Goal: Task Accomplishment & Management: Use online tool/utility

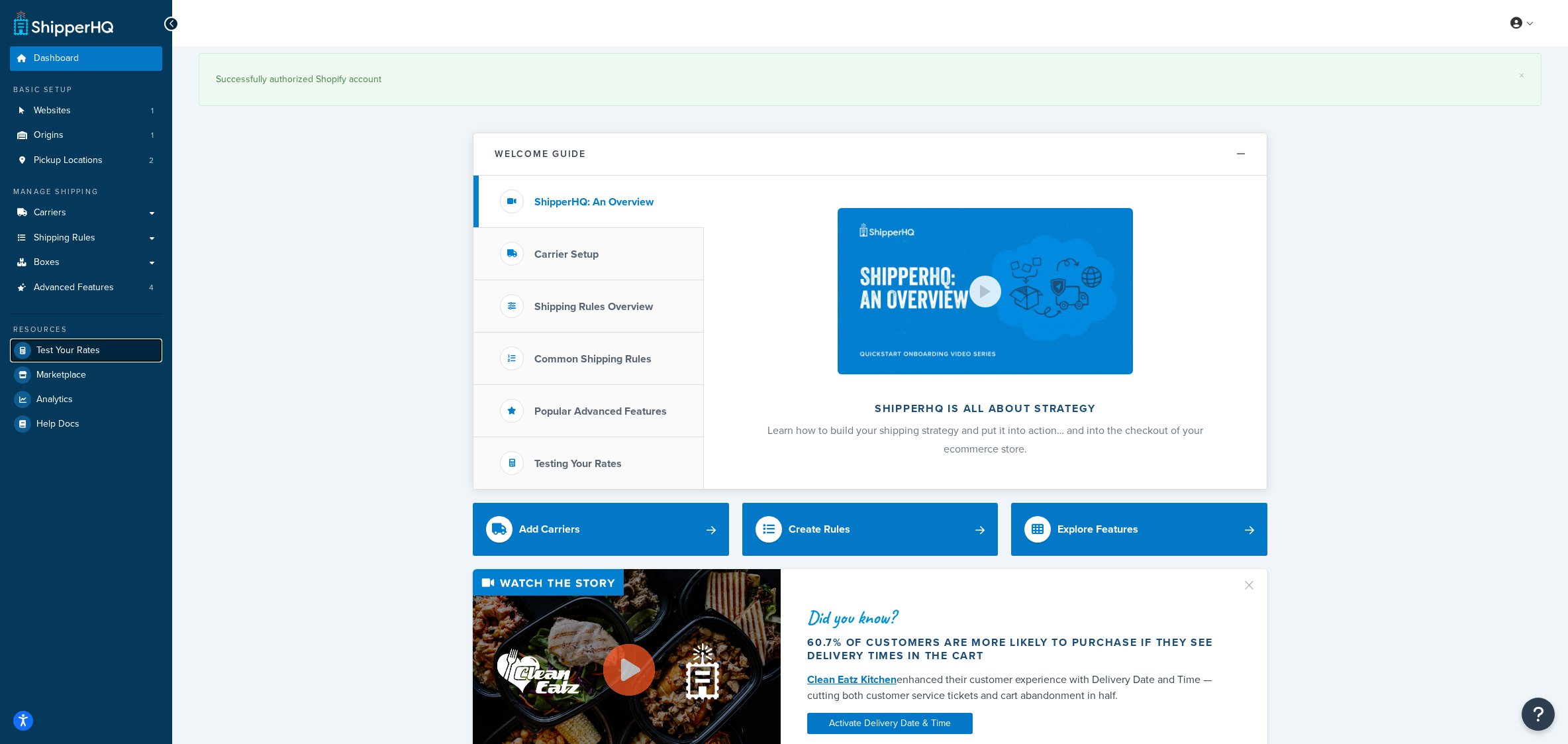
click at [83, 357] on span "Test Your Rates" at bounding box center [68, 351] width 64 height 11
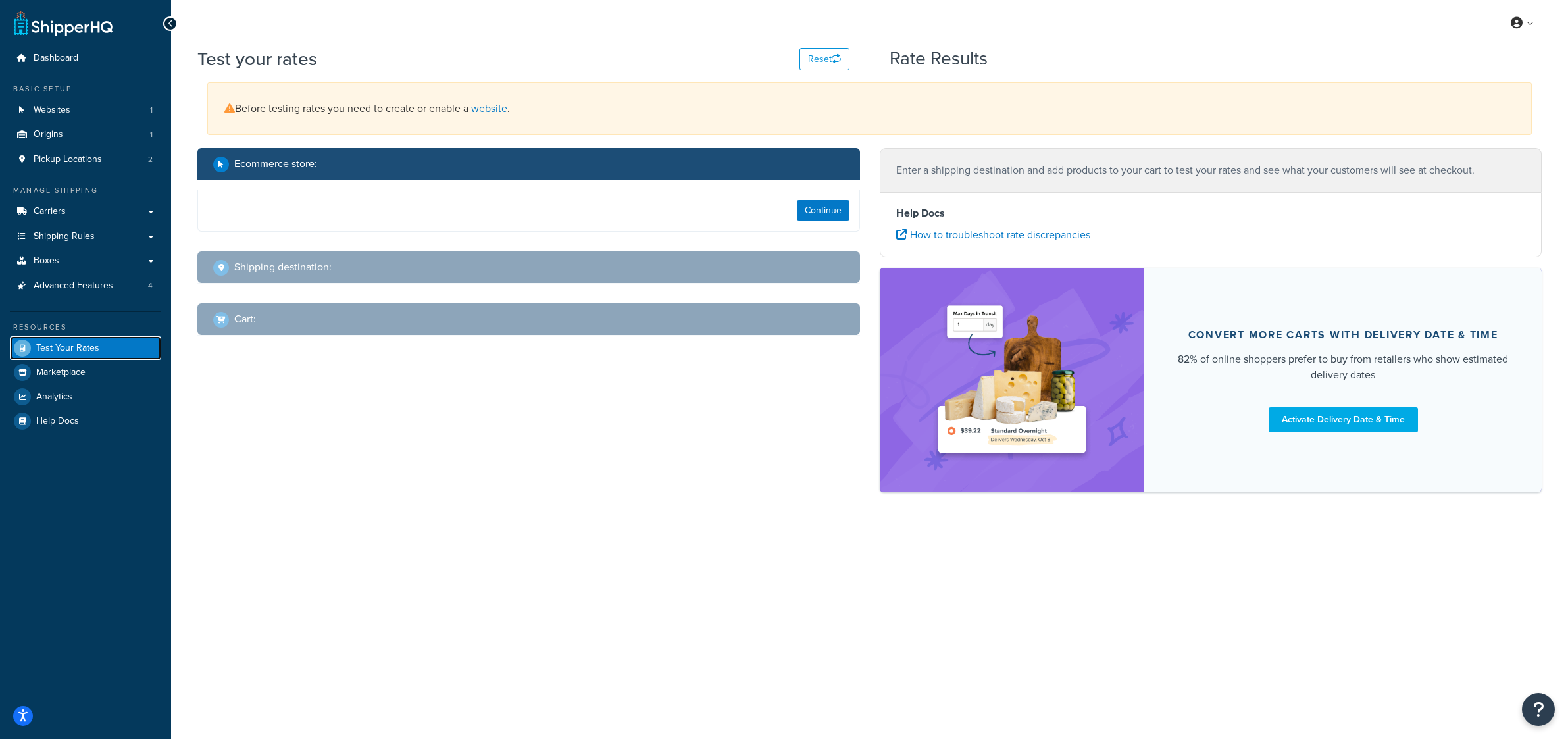
click at [88, 354] on span "Test Your Rates" at bounding box center [68, 348] width 63 height 11
select select "[GEOGRAPHIC_DATA]"
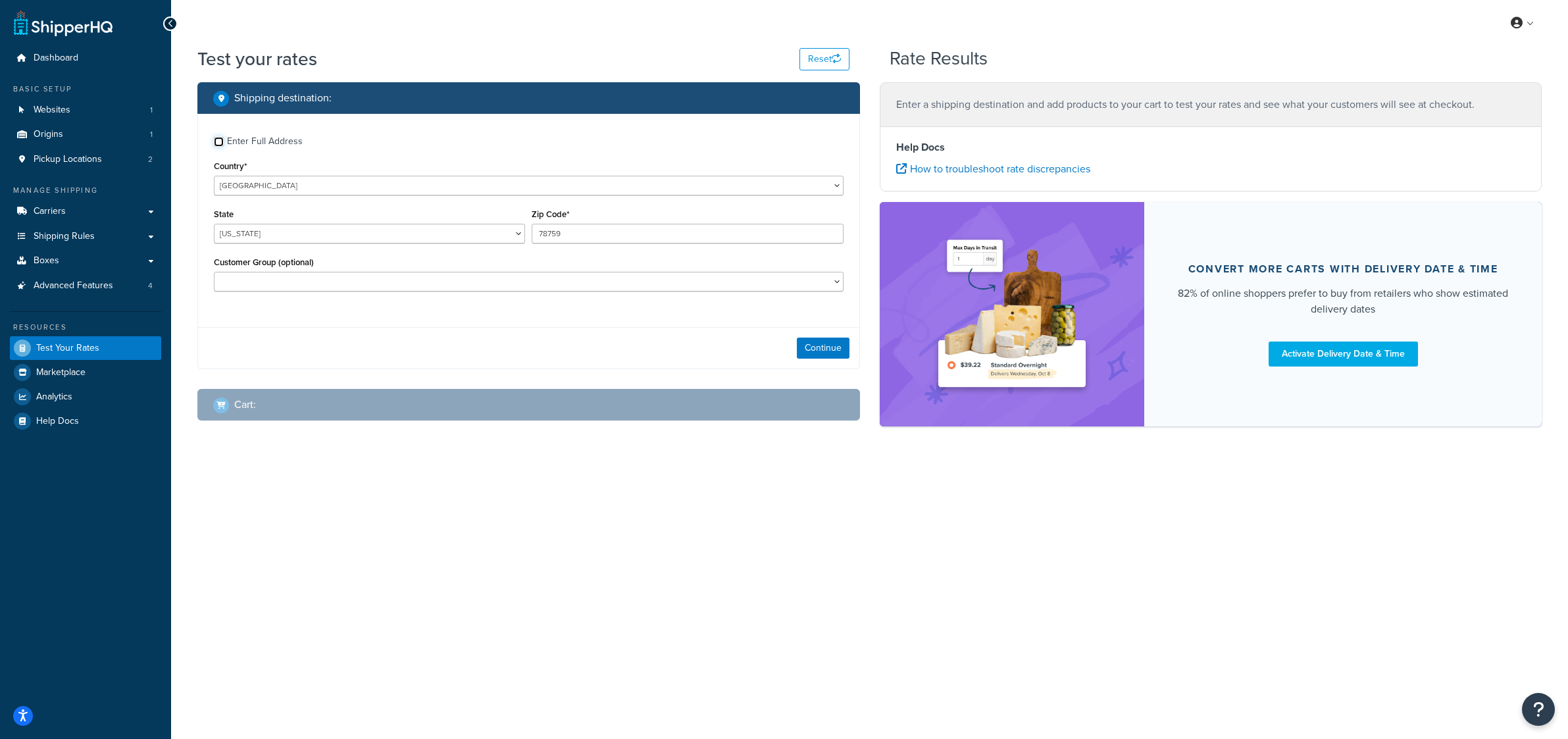
click at [227, 151] on div "Enter Full Address" at bounding box center [528, 140] width 629 height 21
click at [221, 147] on input "Enter Full Address" at bounding box center [218, 142] width 10 height 10
checkbox input "true"
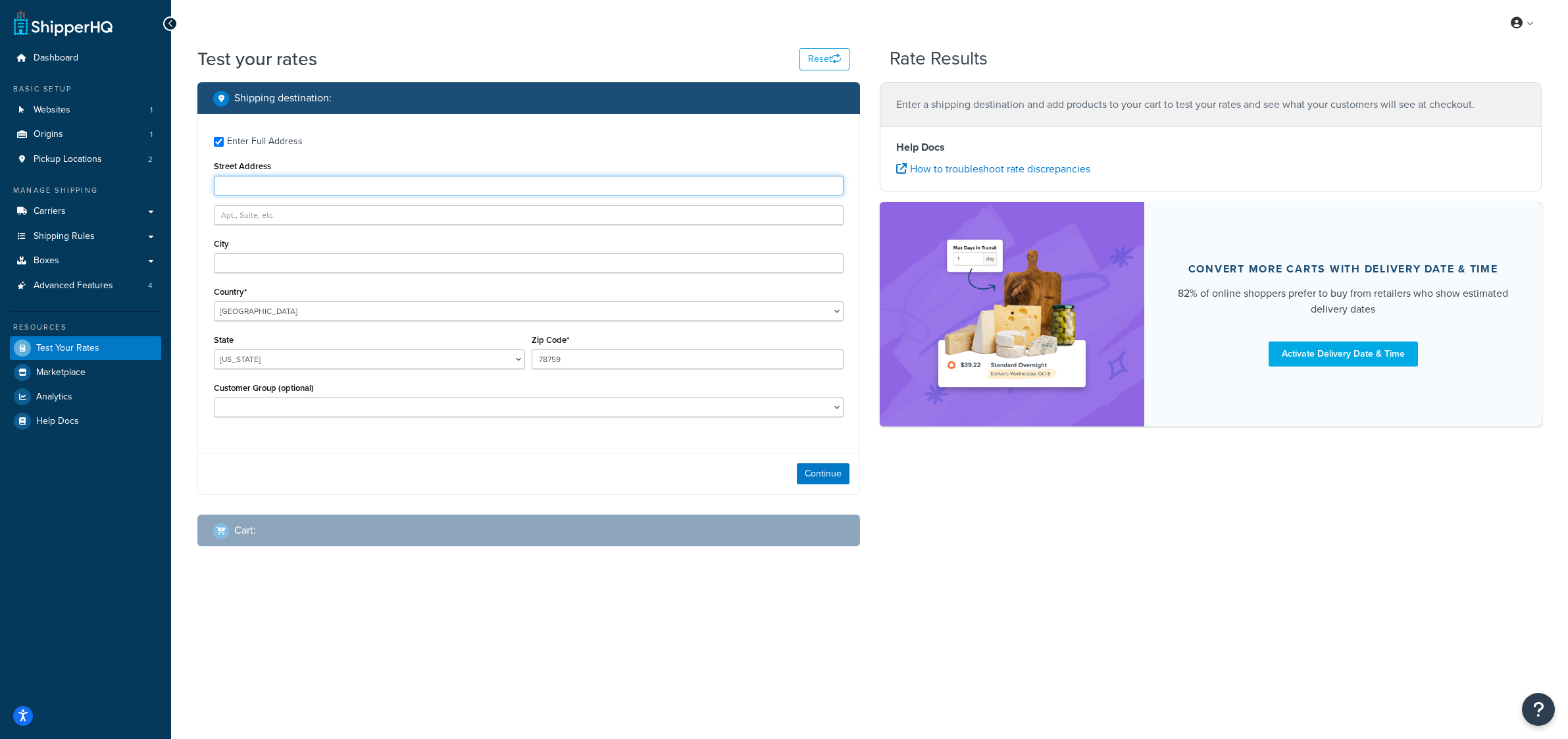
click at [250, 195] on input "Street Address" at bounding box center [528, 185] width 629 height 20
type input "4201 e oxford dr"
click at [247, 273] on input "City" at bounding box center [528, 263] width 629 height 20
type input "Tucson"
click at [419, 251] on div "Enter Full Address Street Address 4201 e oxford dr City Tucson Country* United …" at bounding box center [529, 278] width 662 height 329
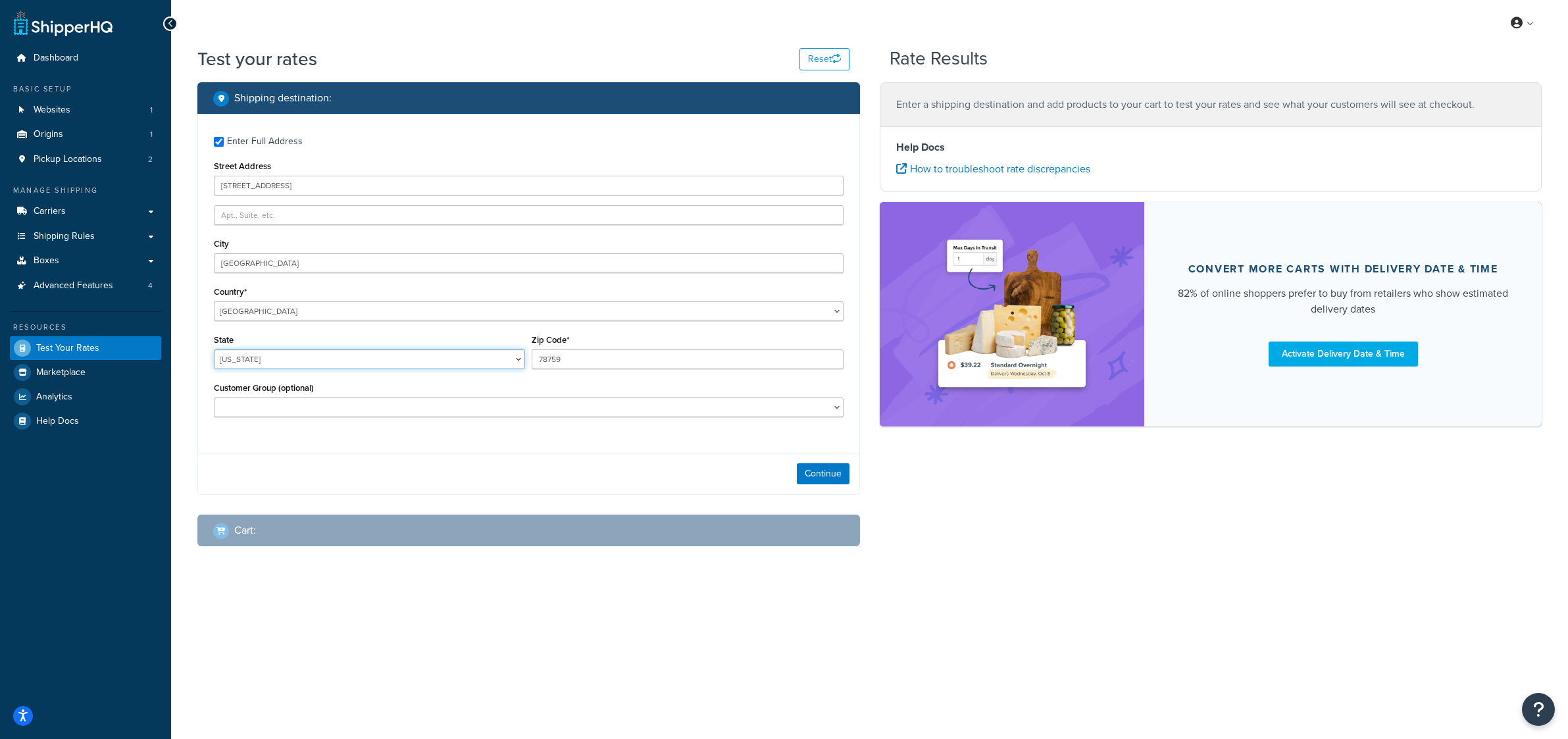
click at [214, 349] on select "Alabama Alaska American Samoa Arizona Arkansas Armed Forces Americas Armed Forc…" at bounding box center [369, 359] width 311 height 20
select select "AZ"
click option "Arizona" at bounding box center [0, 0] width 0 height 0
drag, startPoint x: 531, startPoint y: 393, endPoint x: 512, endPoint y: 389, distance: 19.4
click at [531, 369] on input "78759" at bounding box center [687, 359] width 311 height 20
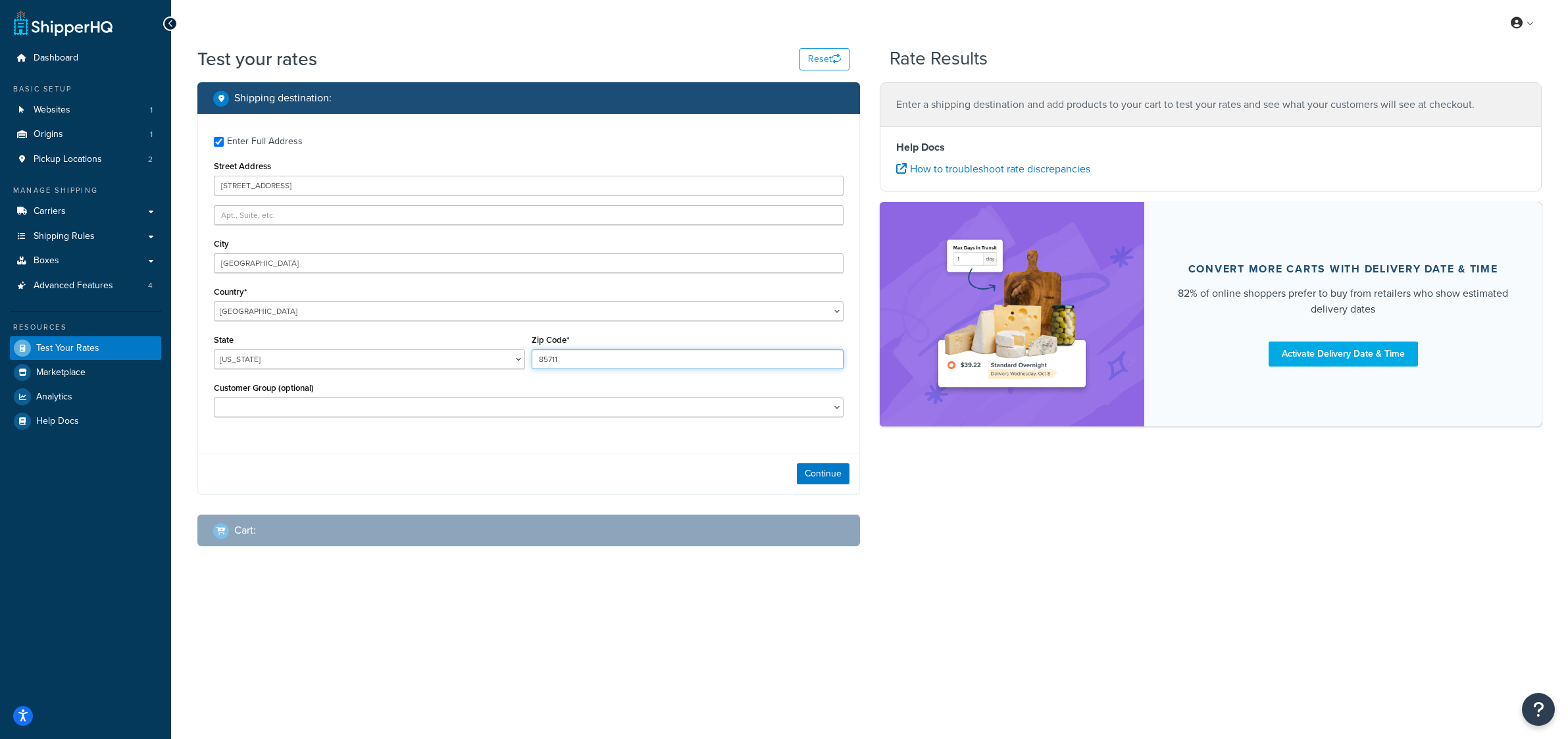
type input "85711"
select select "B2B-FREE"
click option "B2B-FREE" at bounding box center [0, 0] width 0 height 0
click at [818, 485] on button "Continue" at bounding box center [823, 473] width 53 height 21
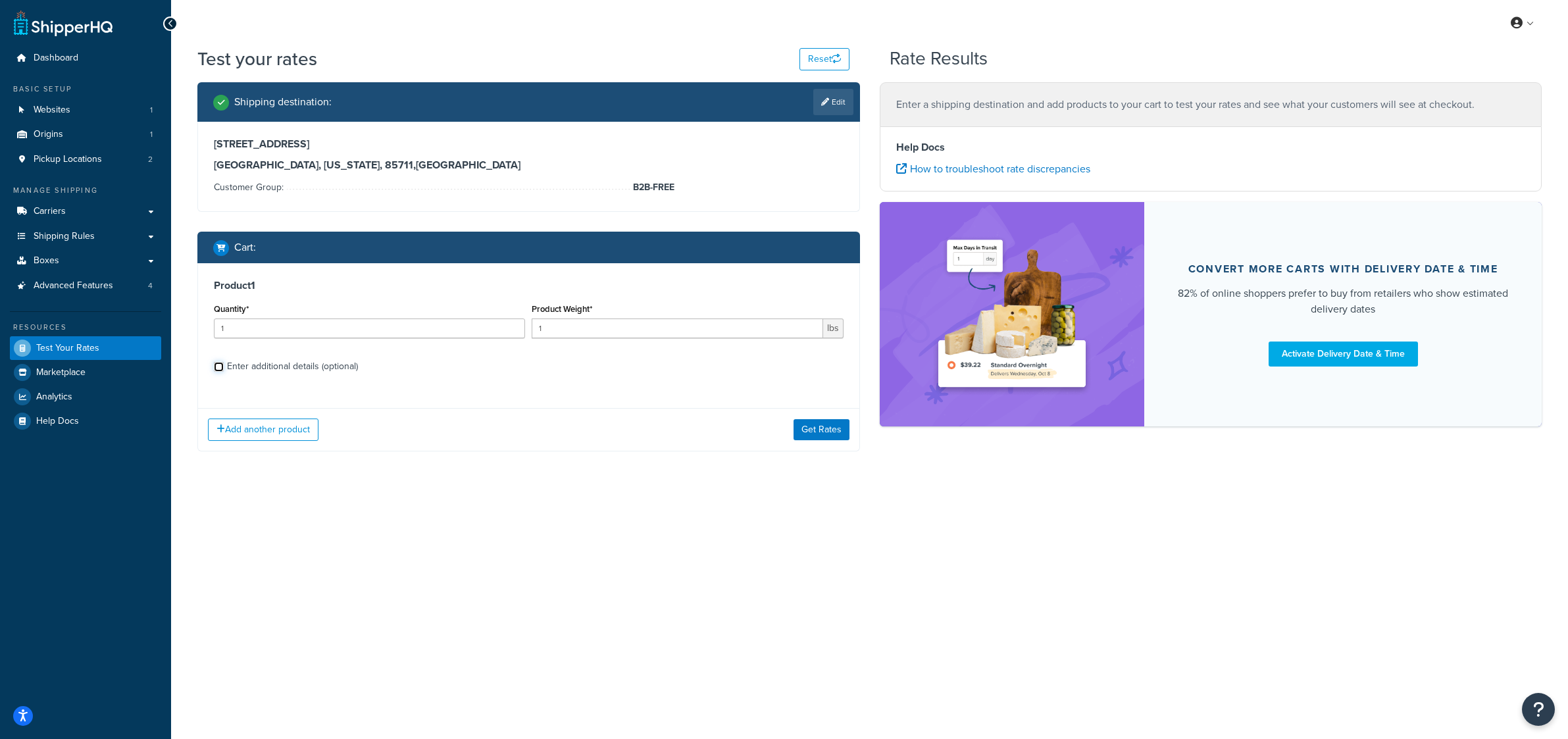
click at [219, 372] on input "Enter additional details (optional)" at bounding box center [218, 366] width 10 height 10
checkbox input "true"
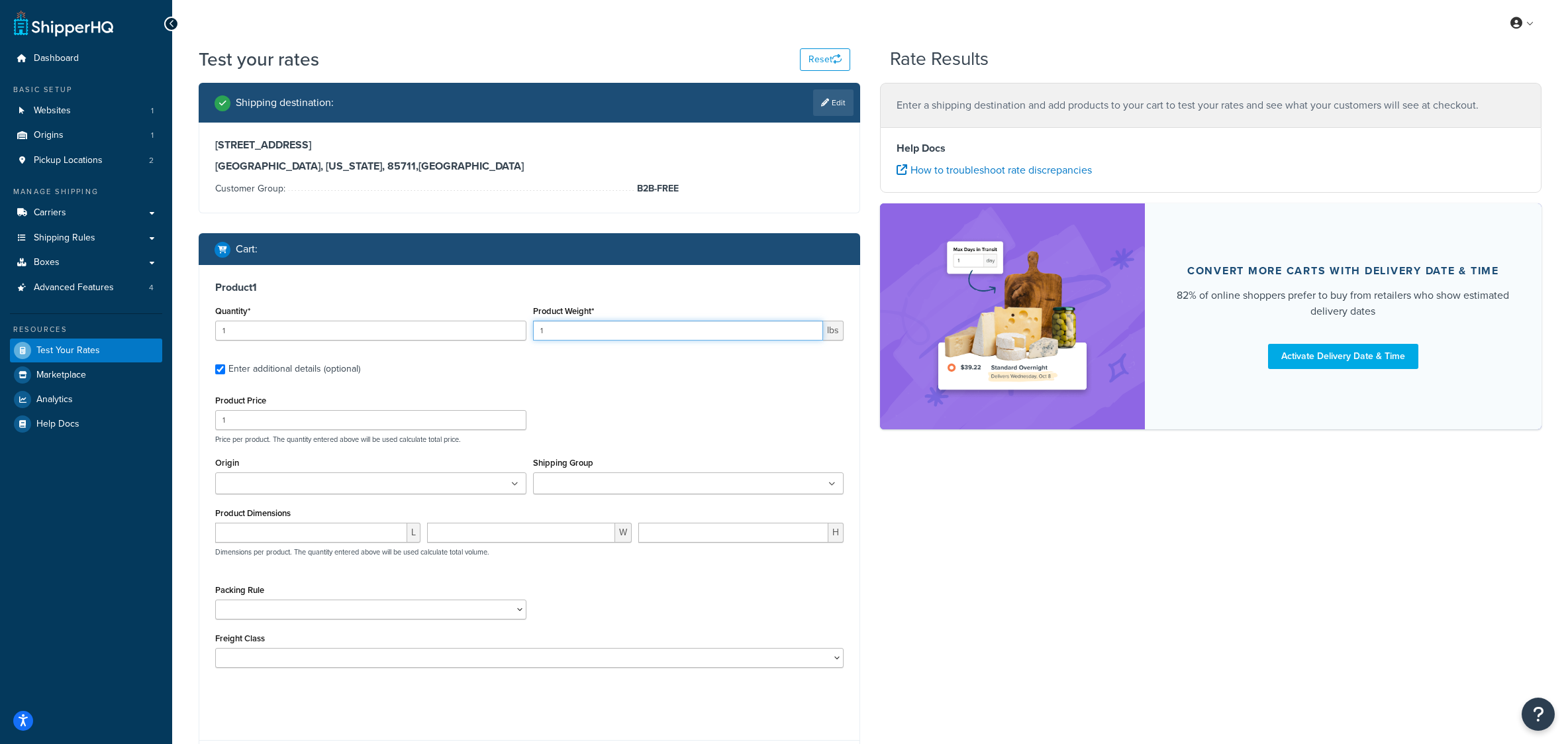
drag, startPoint x: 571, startPoint y: 359, endPoint x: 538, endPoint y: 360, distance: 33.0
click at [538, 340] on input "1" at bounding box center [678, 330] width 291 height 20
type input "990"
drag, startPoint x: 232, startPoint y: 358, endPoint x: 217, endPoint y: 358, distance: 15.0
click at [217, 340] on input "1" at bounding box center [371, 330] width 311 height 20
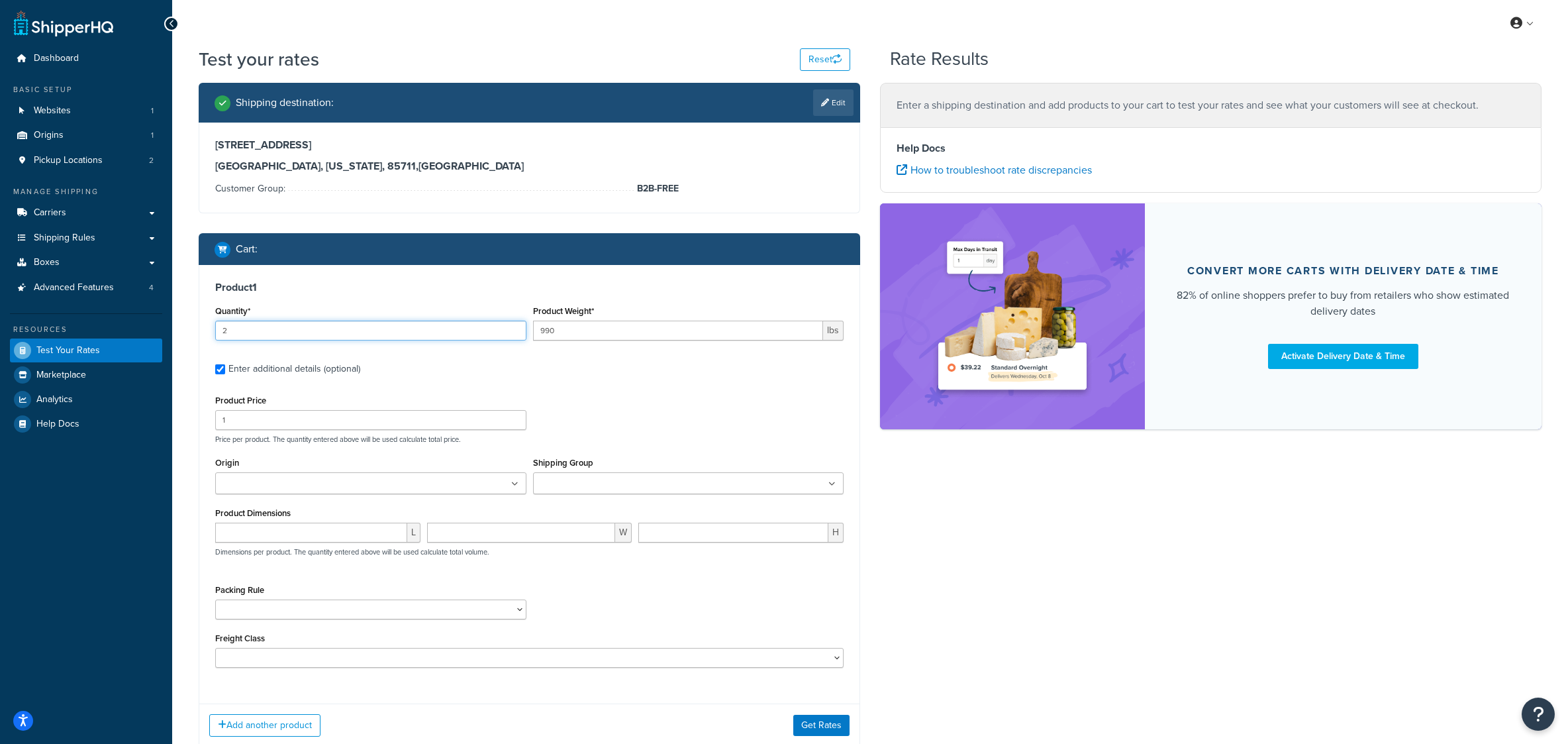
type input "2"
drag, startPoint x: 242, startPoint y: 461, endPoint x: 196, endPoint y: 459, distance: 46.0
click at [215, 430] on input "1" at bounding box center [371, 420] width 311 height 20
type input "750"
click at [751, 494] on ul at bounding box center [689, 483] width 311 height 22
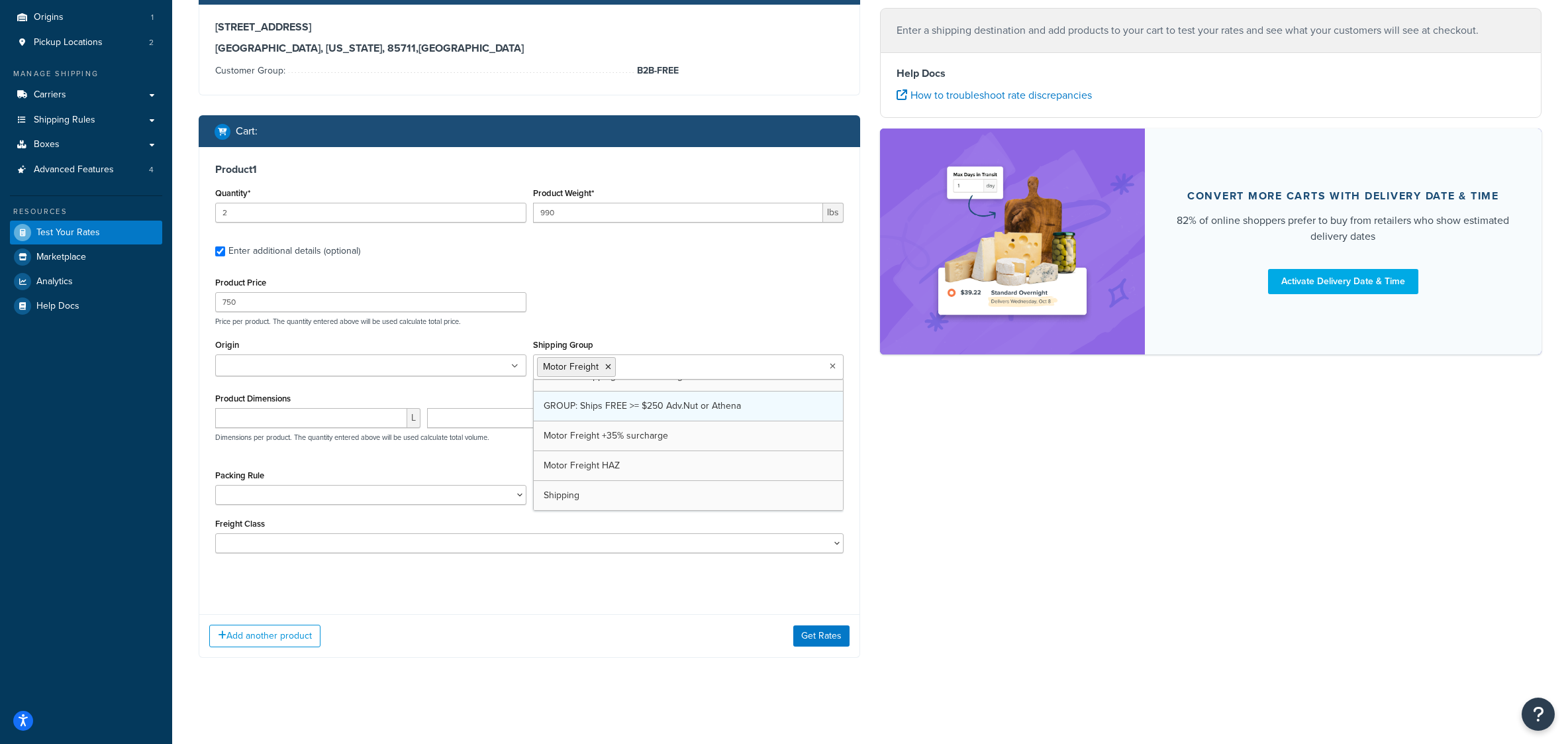
scroll to position [873, 0]
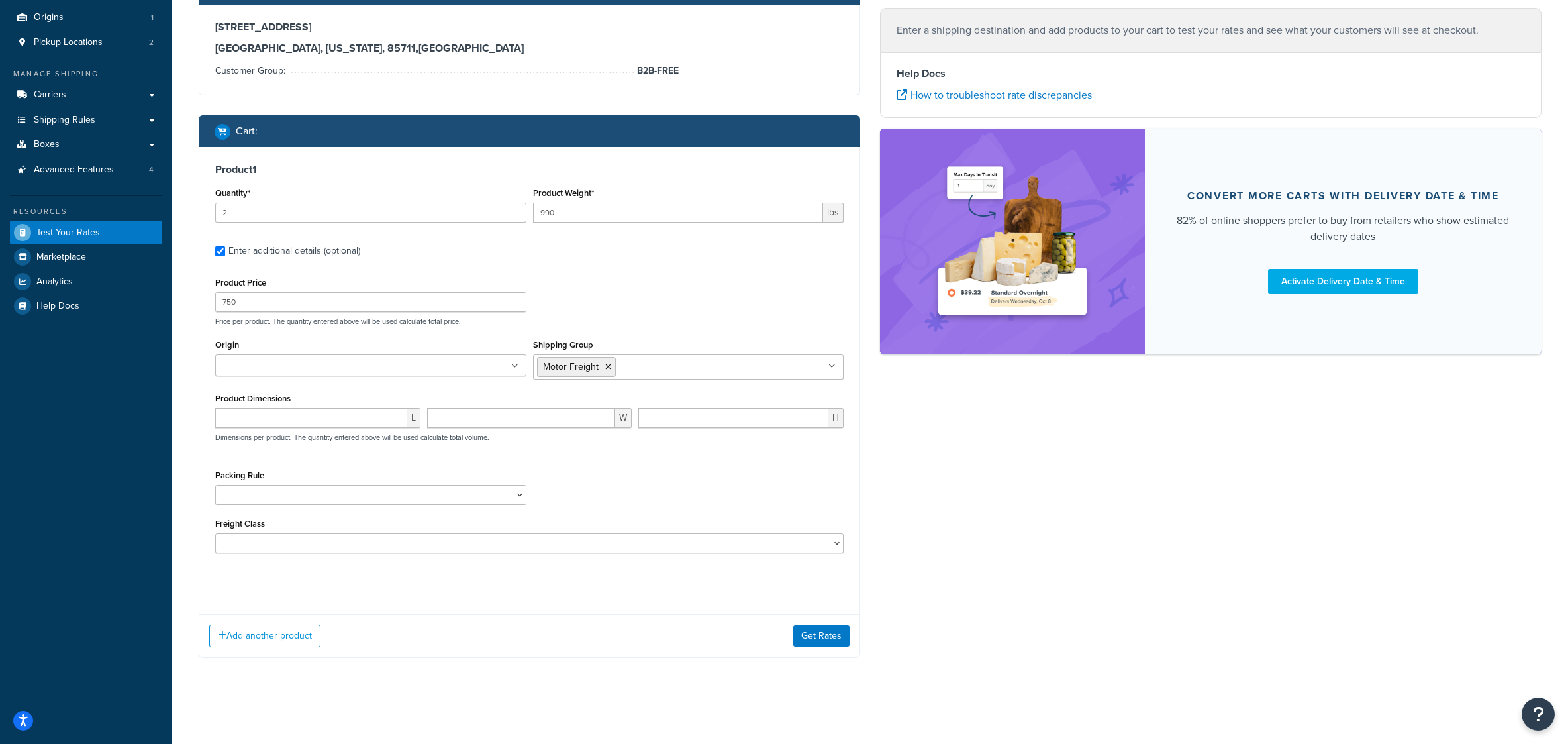
click at [892, 480] on div "Shipping destination : Edit 4201 e oxford dr Tucson, Arizona, 85711 , United St…" at bounding box center [870, 321] width 1363 height 713
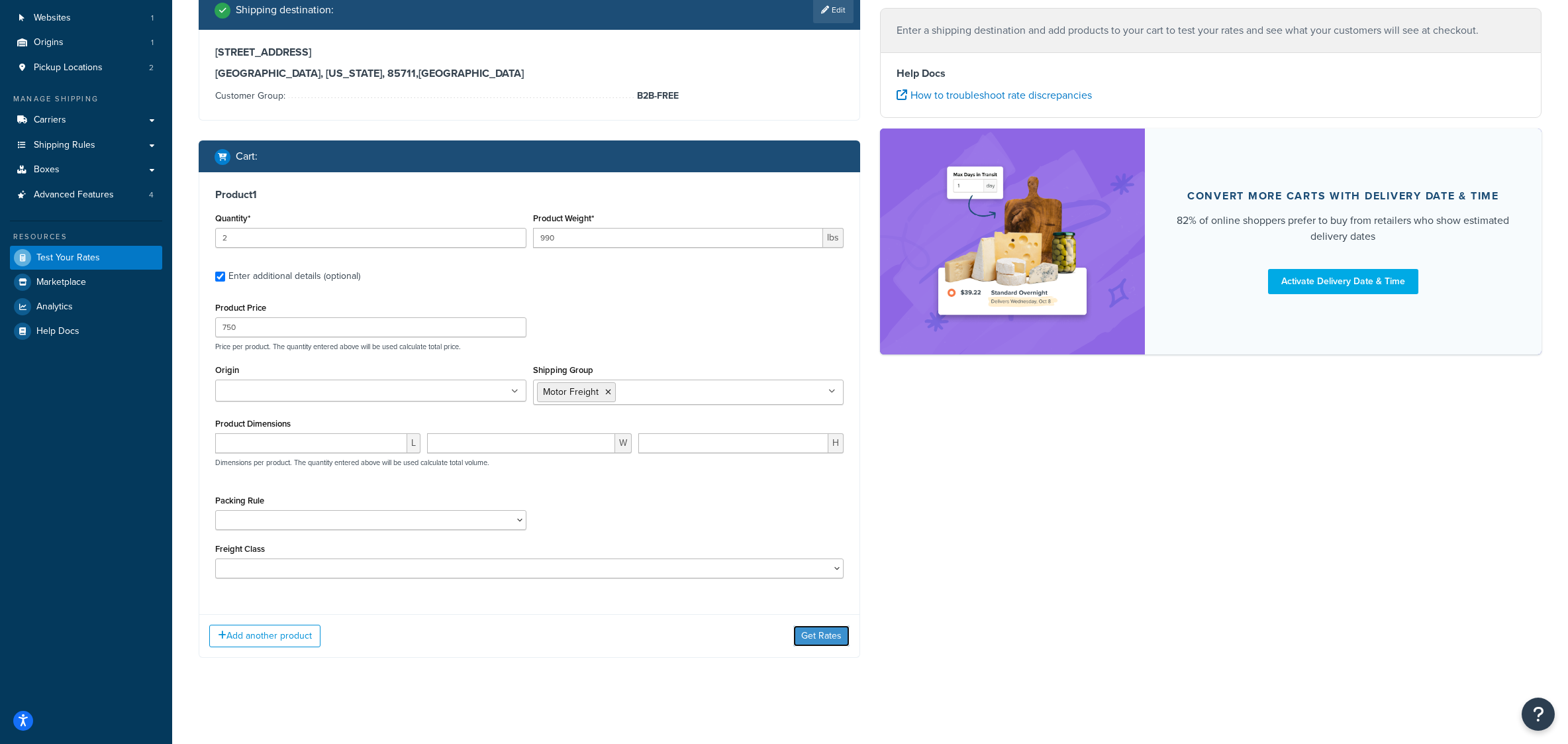
click at [822, 647] on button "Get Rates" at bounding box center [822, 636] width 56 height 21
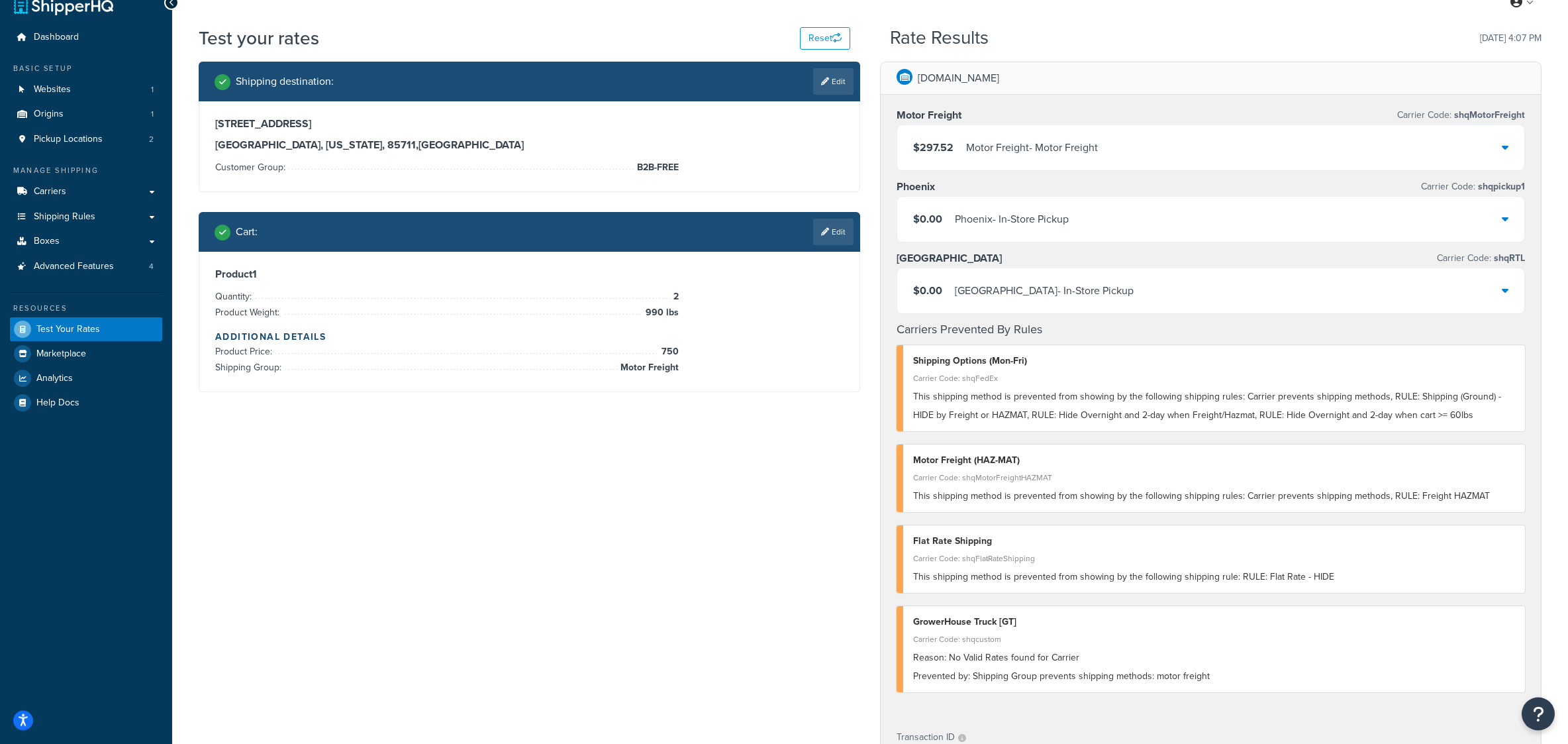
scroll to position [0, 0]
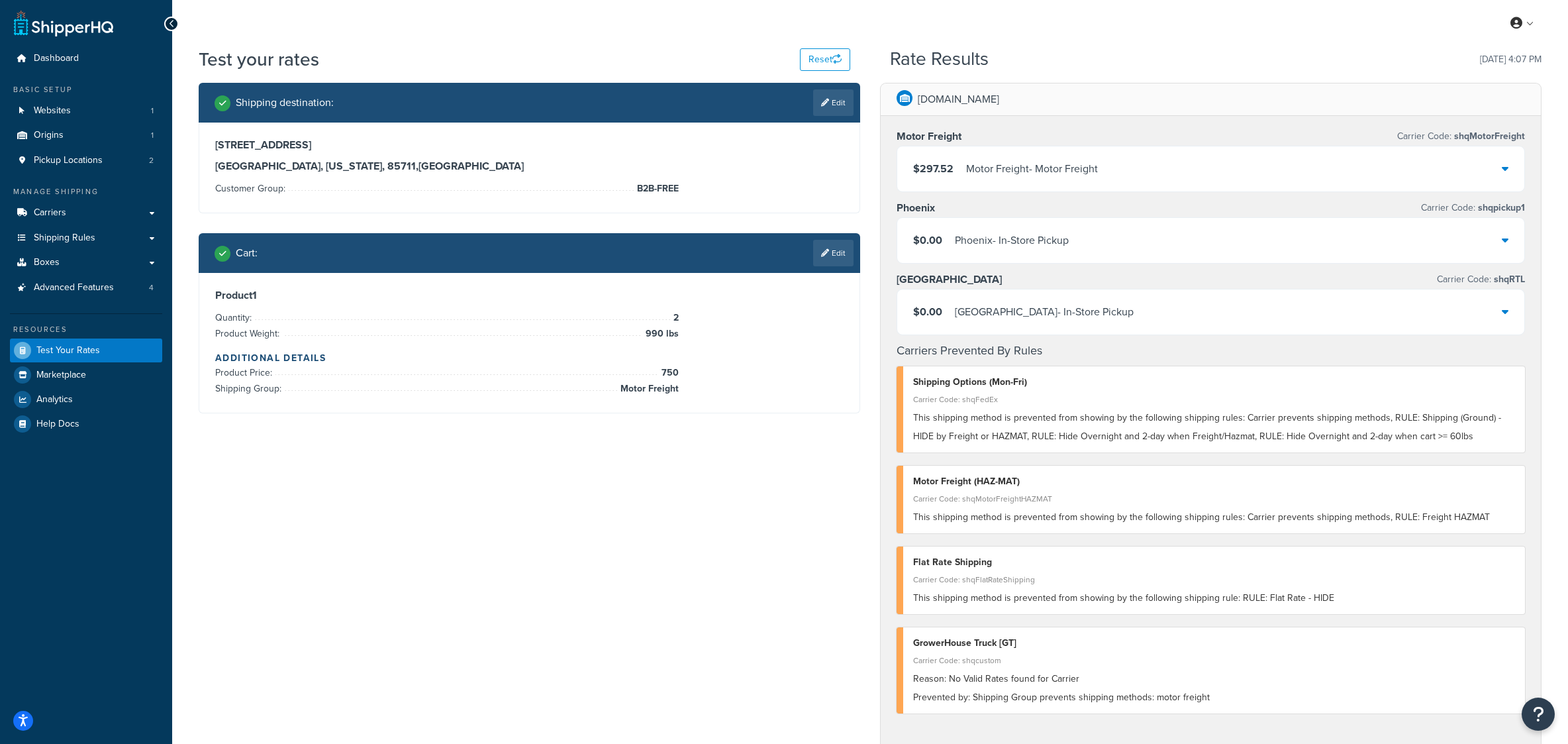
click at [1505, 245] on icon at bounding box center [1506, 240] width 7 height 10
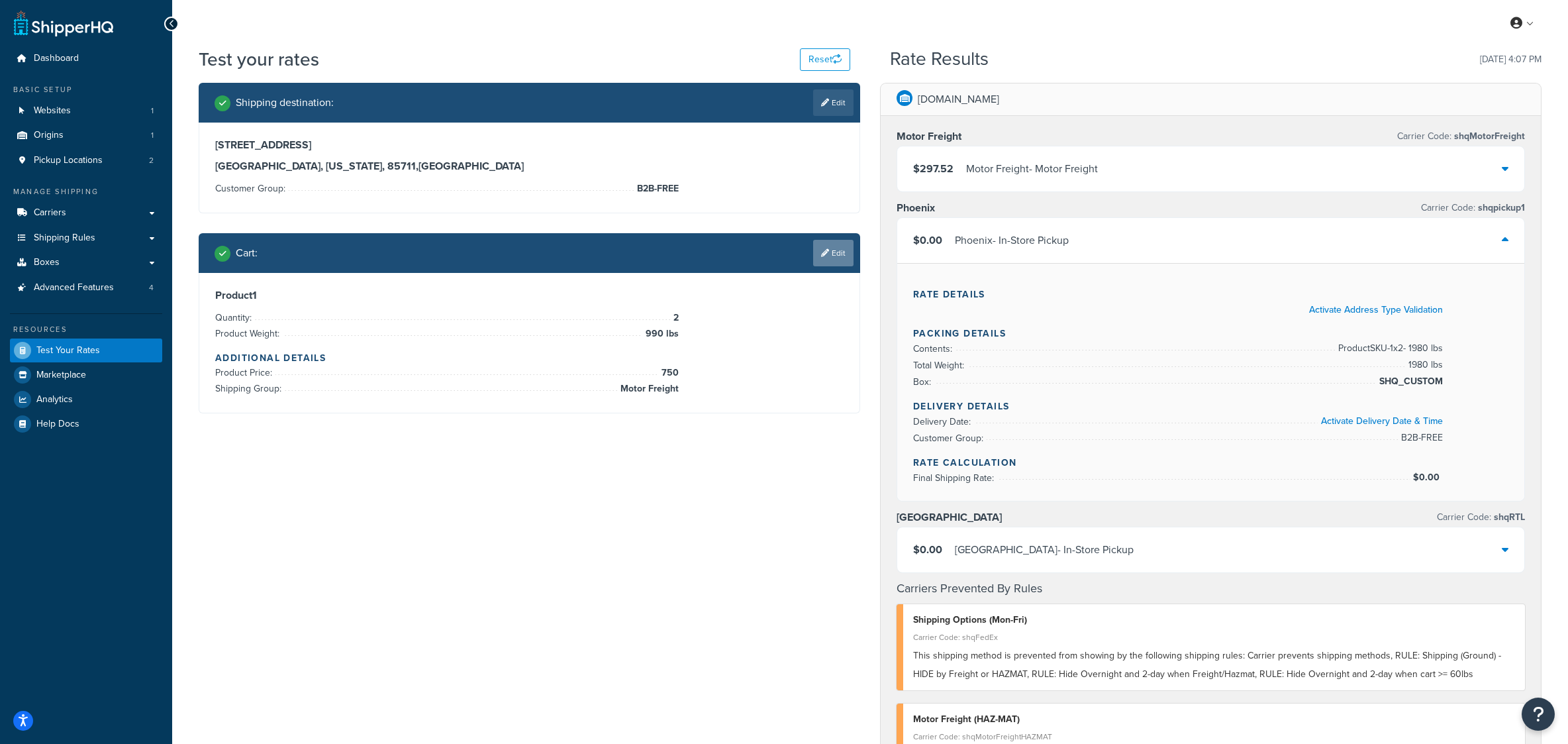
click at [824, 257] on icon at bounding box center [825, 253] width 8 height 8
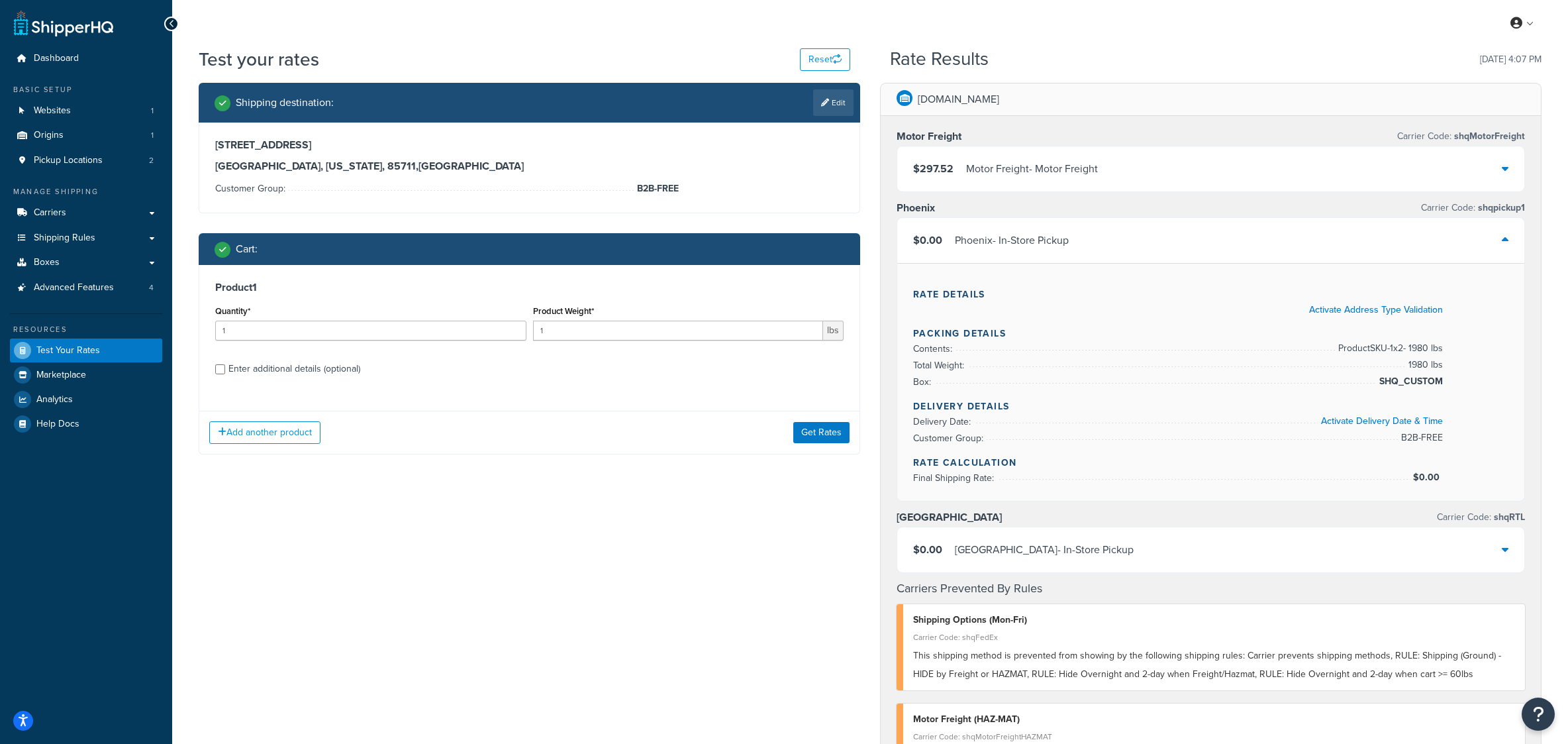
click at [210, 400] on div "Product 1 Quantity* 1 Product Weight* 1 lbs Enter additional details (optional)" at bounding box center [529, 332] width 660 height 136
click at [216, 374] on input "Enter additional details (optional)" at bounding box center [219, 369] width 10 height 10
checkbox input "true"
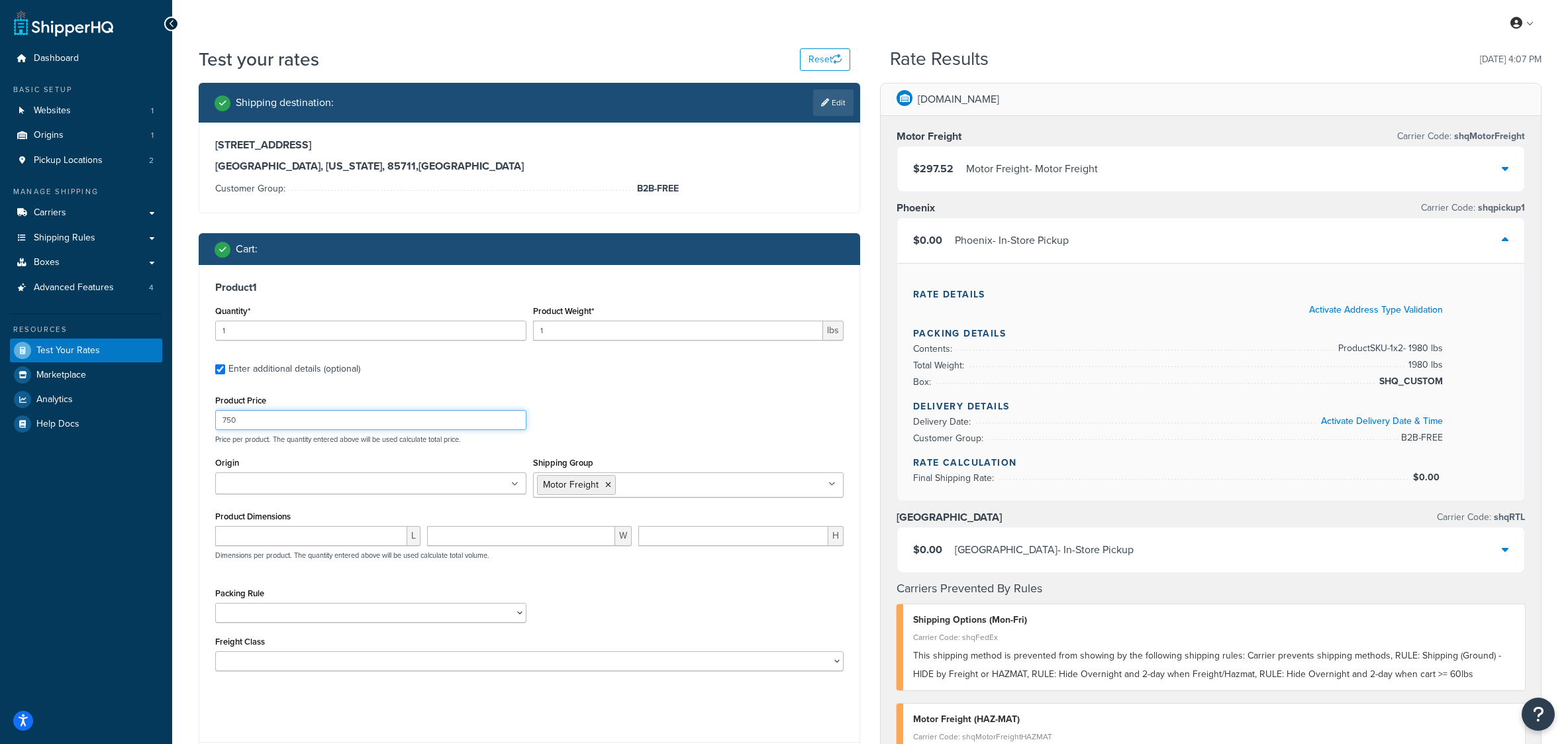
click at [253, 430] on input "750" at bounding box center [371, 420] width 311 height 20
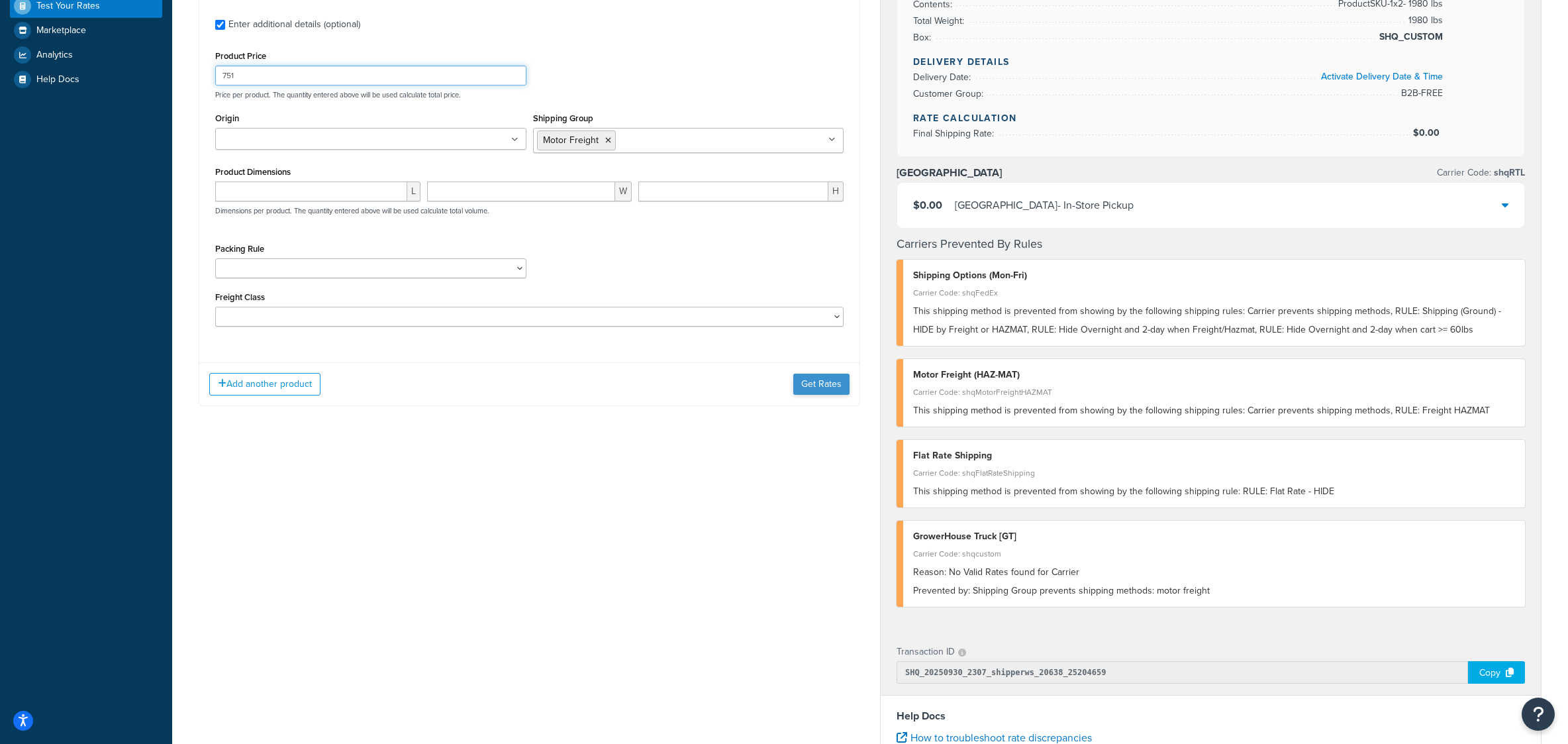
type input "751"
click at [820, 395] on button "Get Rates" at bounding box center [822, 384] width 56 height 21
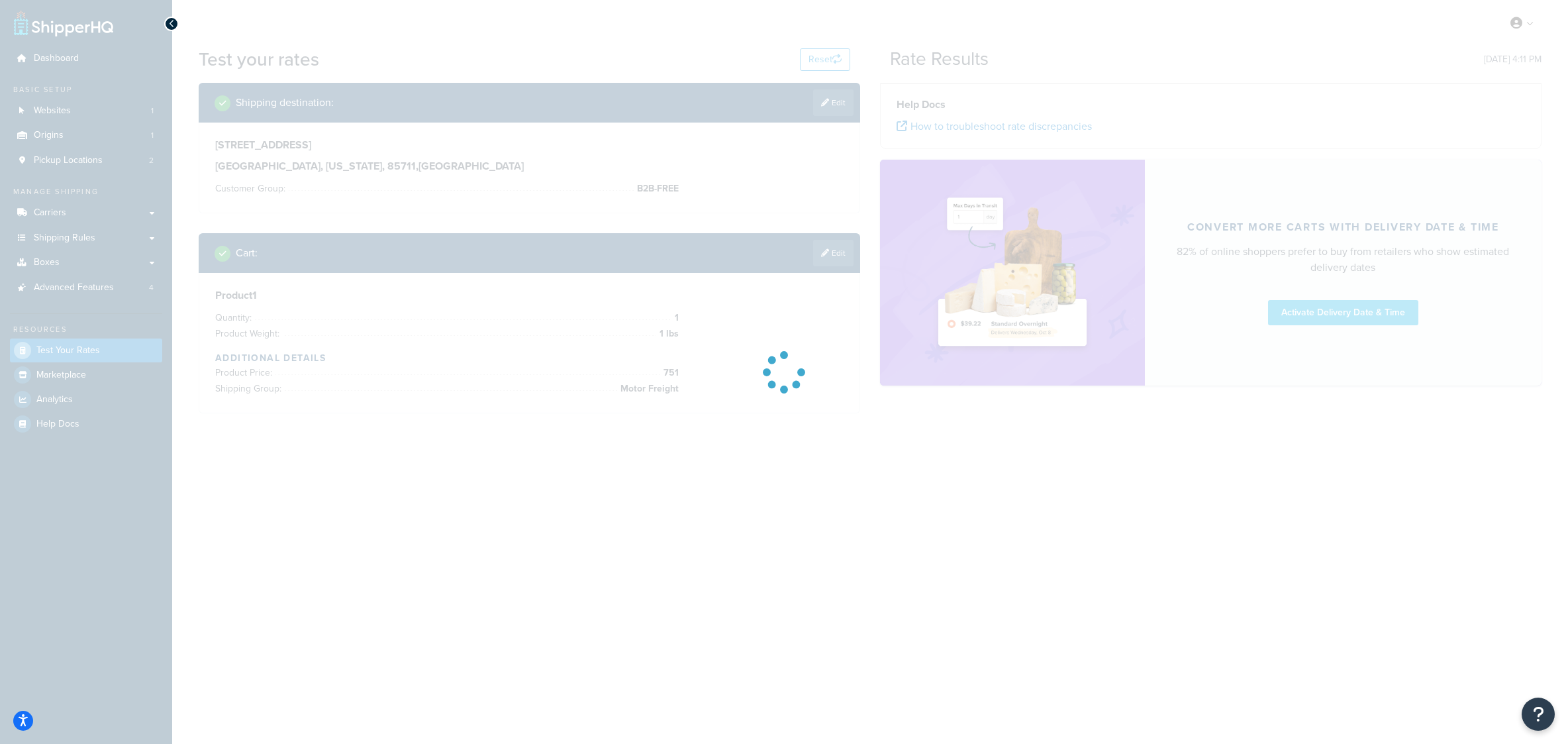
scroll to position [0, 0]
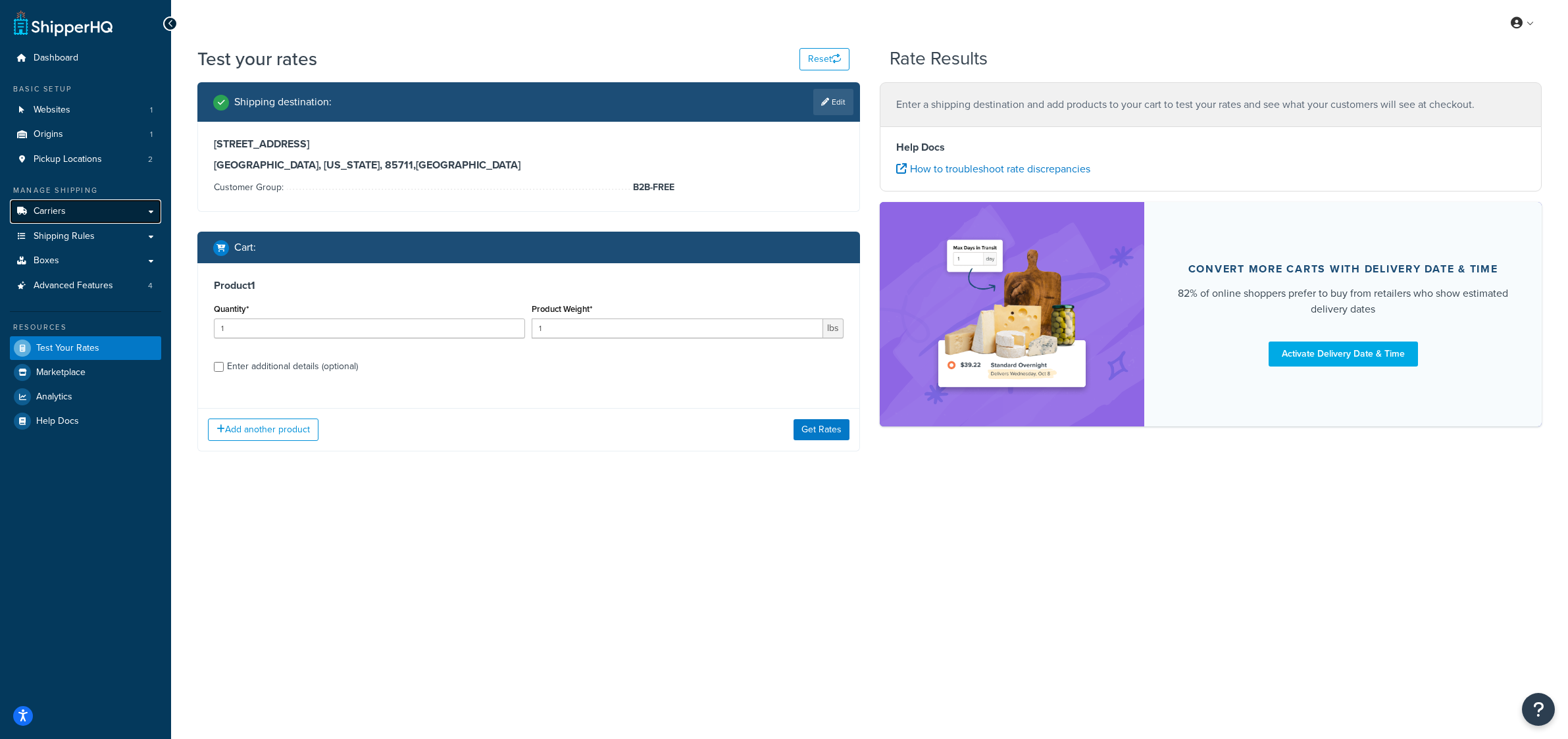
click at [81, 224] on link "Carriers" at bounding box center [85, 212] width 151 height 24
click at [92, 242] on span "Shipping Rules" at bounding box center [64, 236] width 61 height 11
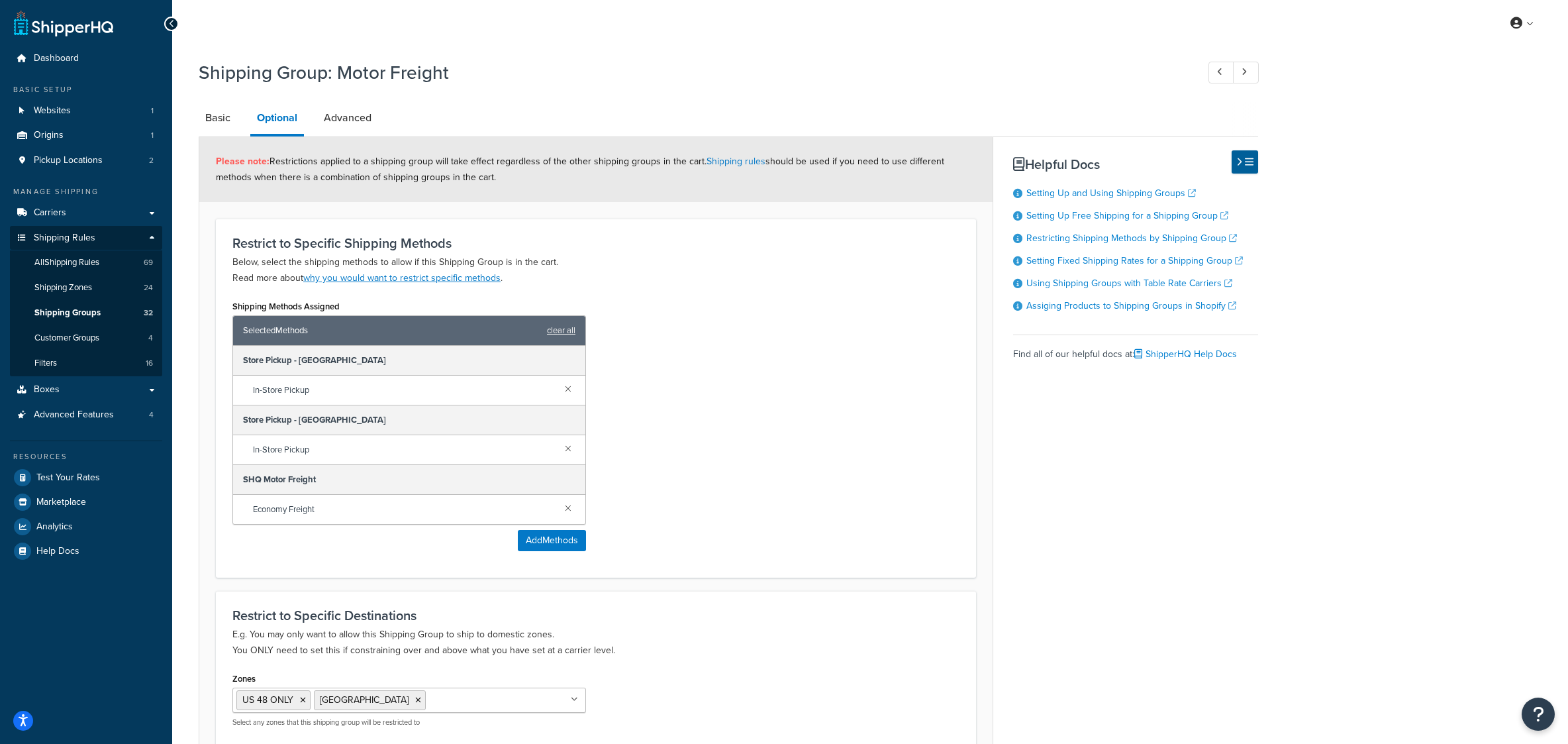
click at [733, 383] on div "Shipping Methods Assigned Selected Methods clear all Store Pickup - Phoenix In-…" at bounding box center [596, 428] width 747 height 264
click at [563, 515] on link at bounding box center [568, 507] width 15 height 15
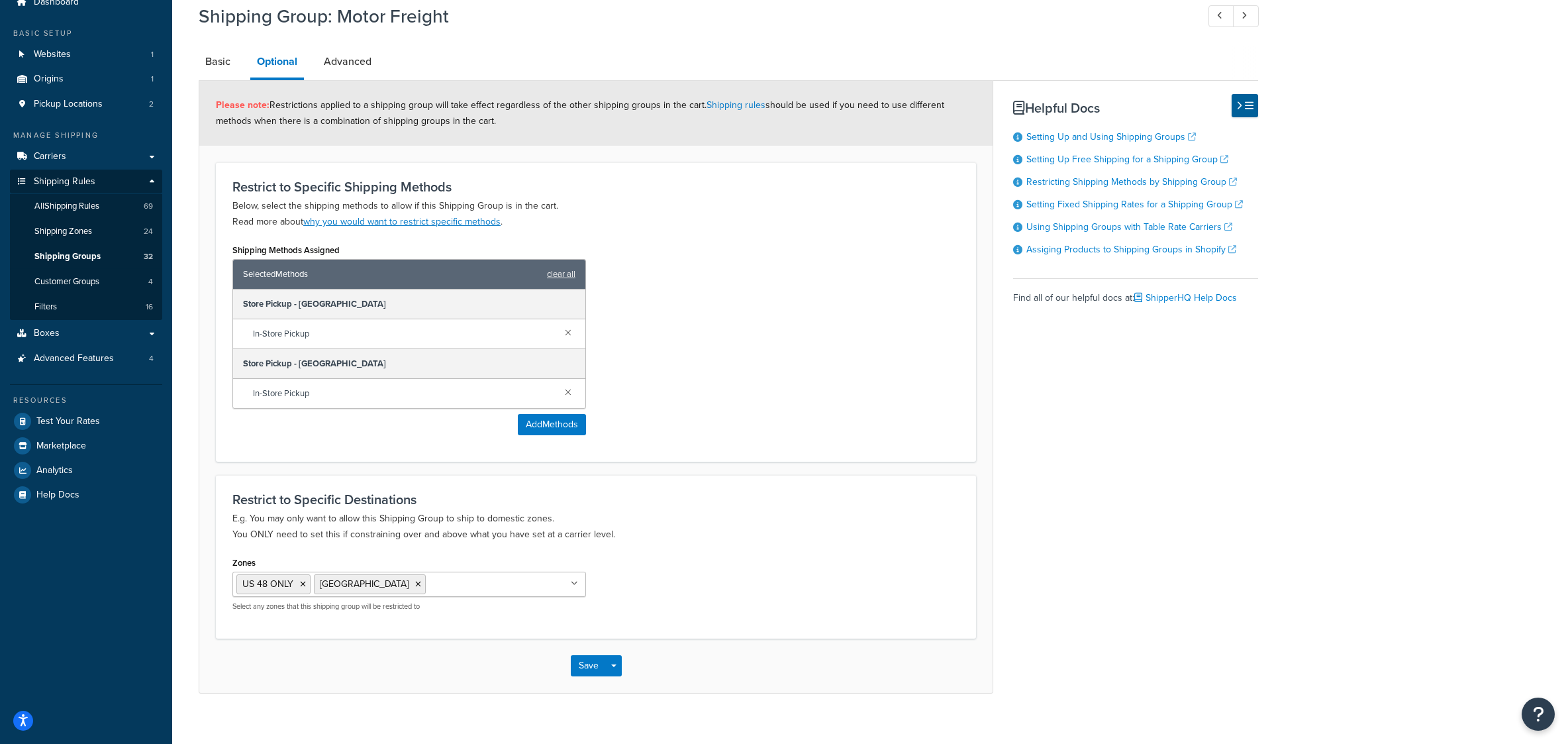
scroll to position [143, 0]
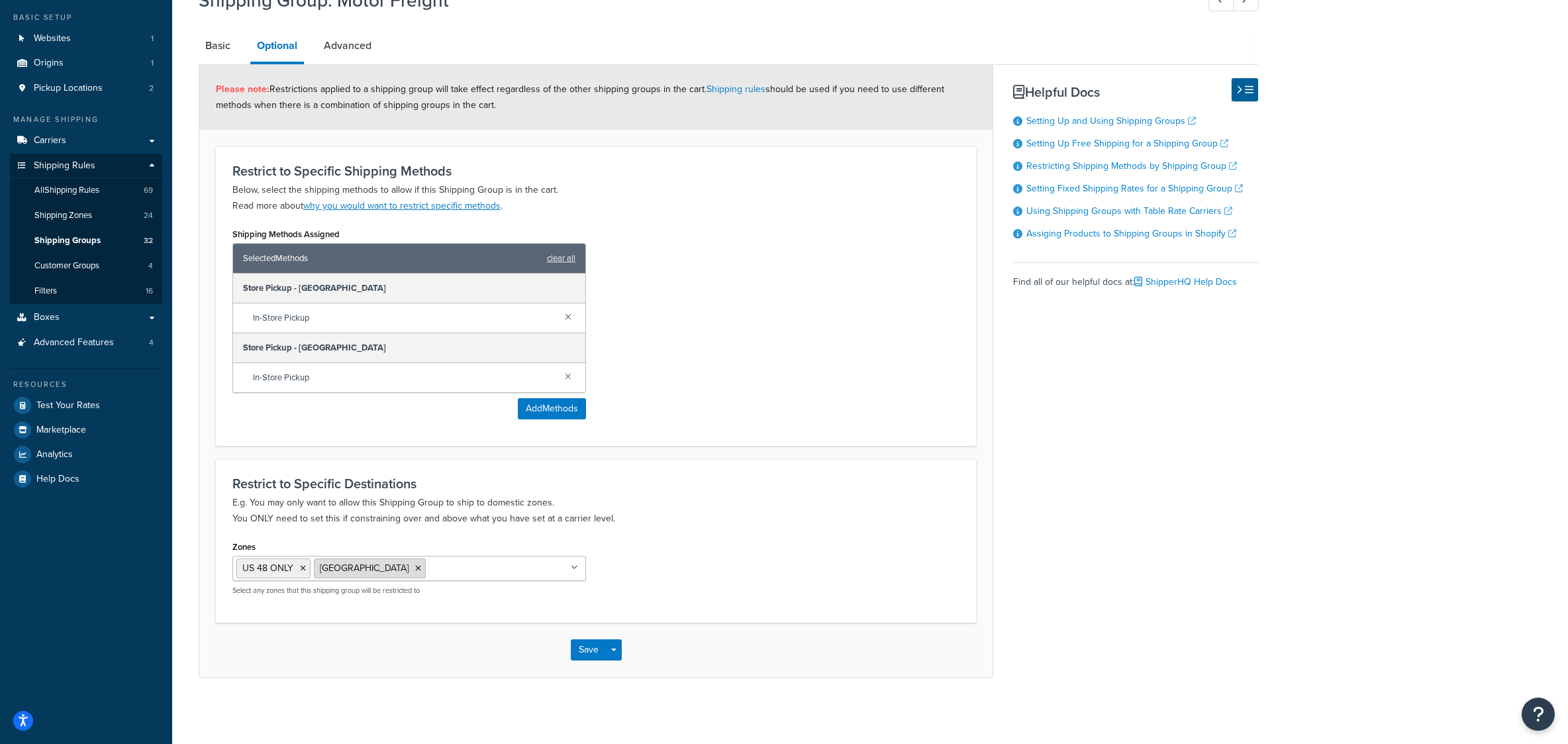
click at [415, 565] on icon at bounding box center [418, 568] width 6 height 8
click at [360, 520] on div "Restrict to Specific Destinations E.g. You may only want to allow this Shipping…" at bounding box center [596, 540] width 760 height 163
click at [583, 643] on button "Save" at bounding box center [588, 650] width 36 height 21
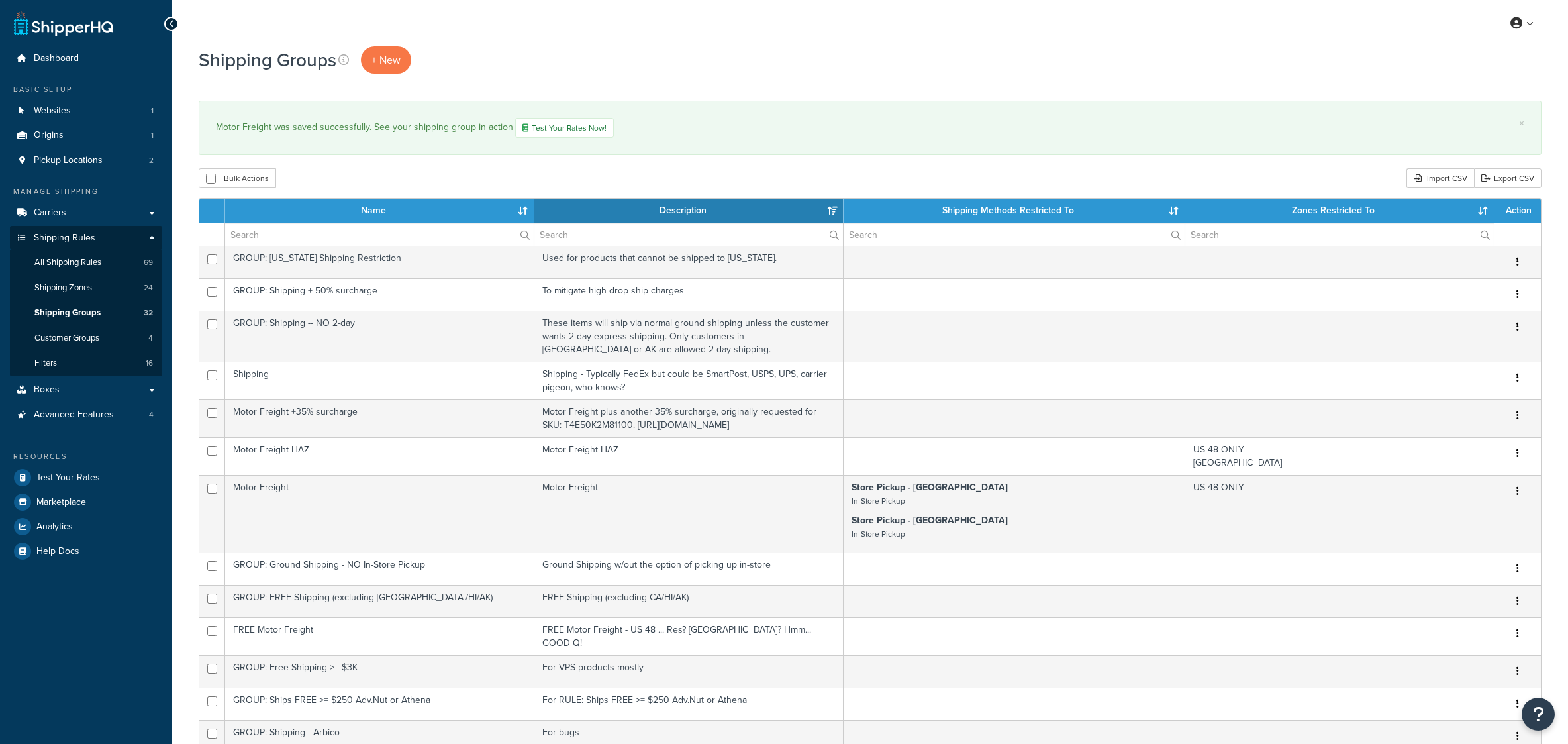
select select "15"
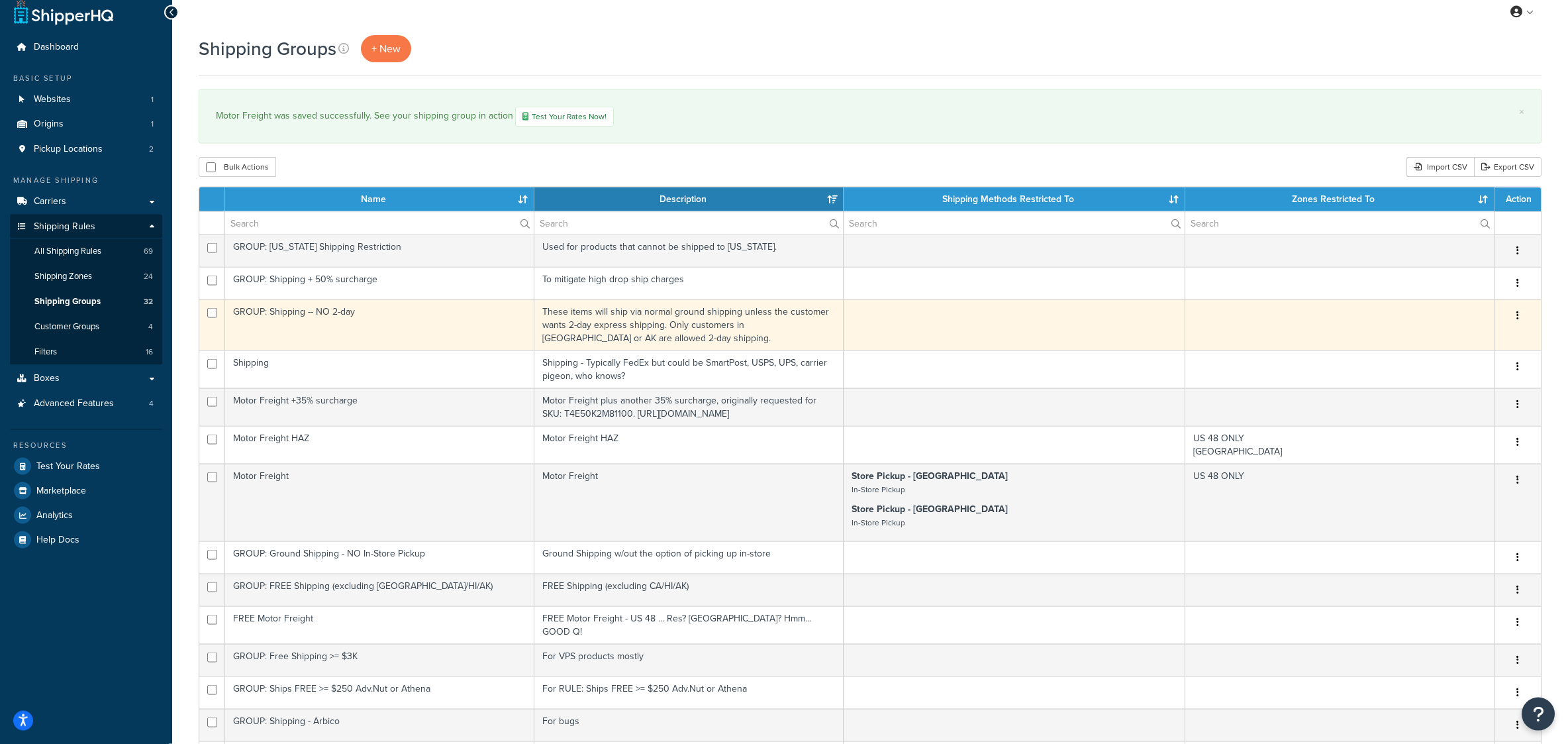
scroll to position [13, 0]
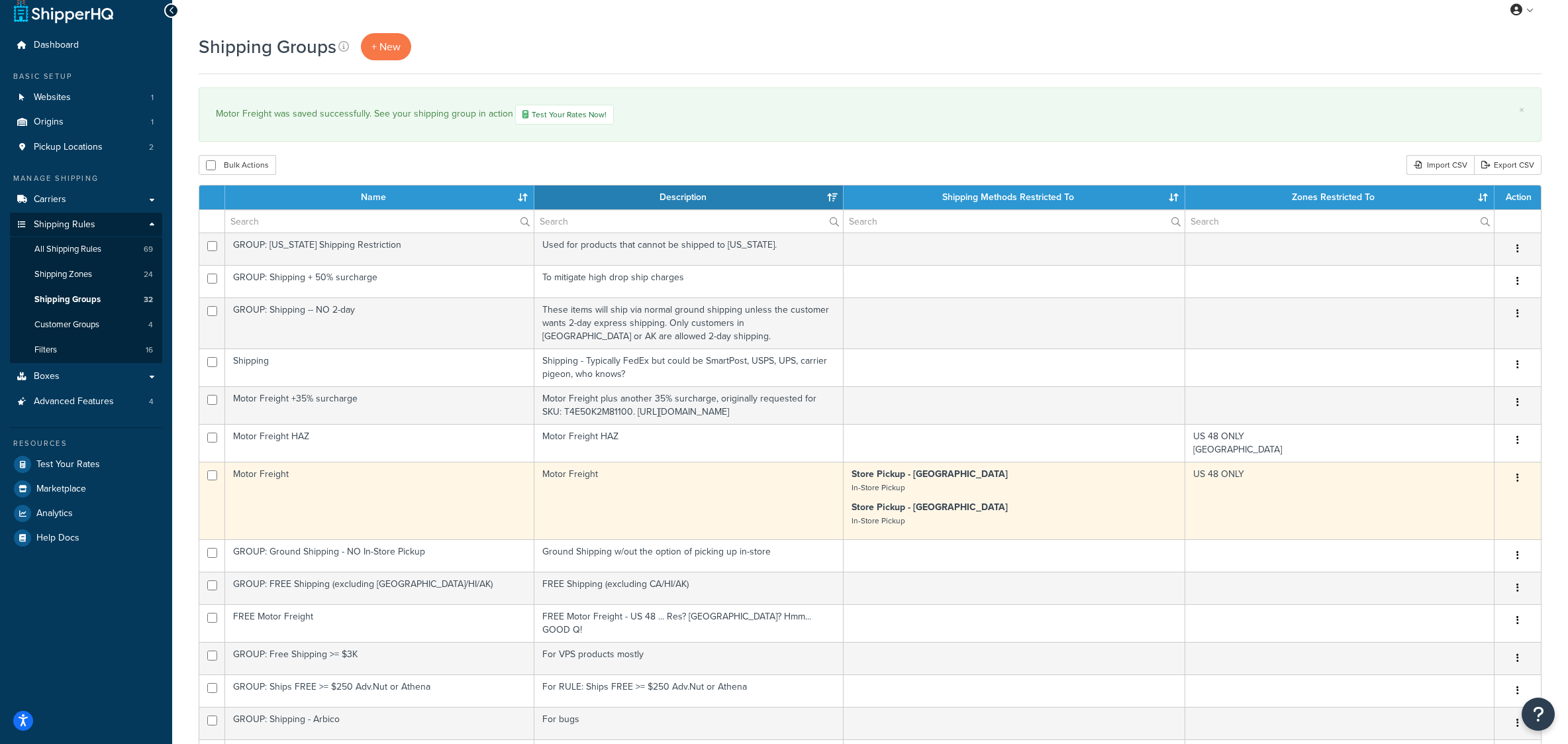
click at [1518, 489] on button "button" at bounding box center [1517, 478] width 18 height 21
click at [1440, 588] on link "Edit" at bounding box center [1464, 587] width 105 height 27
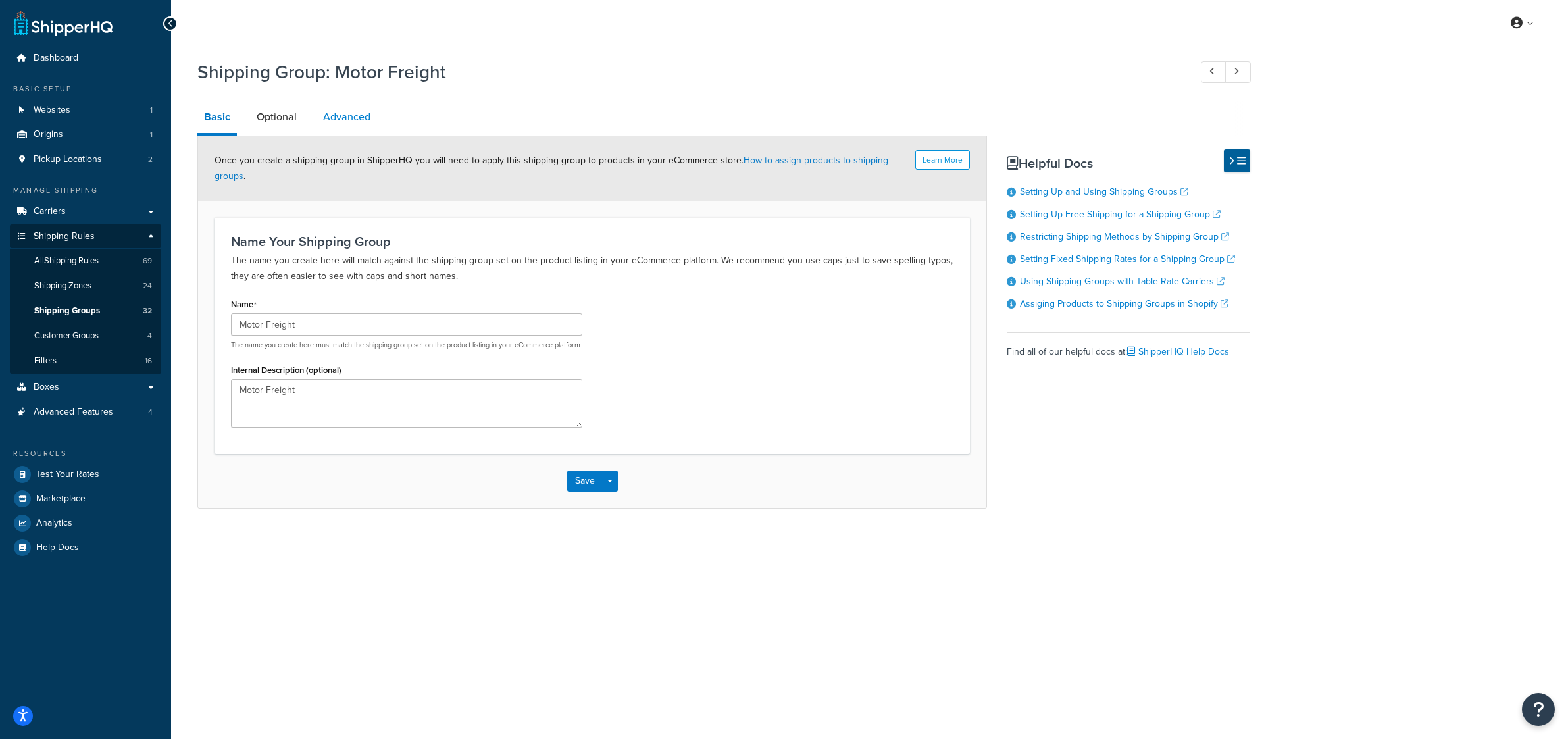
drag, startPoint x: 299, startPoint y: 123, endPoint x: 354, endPoint y: 126, distance: 55.1
click at [300, 123] on link "Optional" at bounding box center [276, 117] width 53 height 31
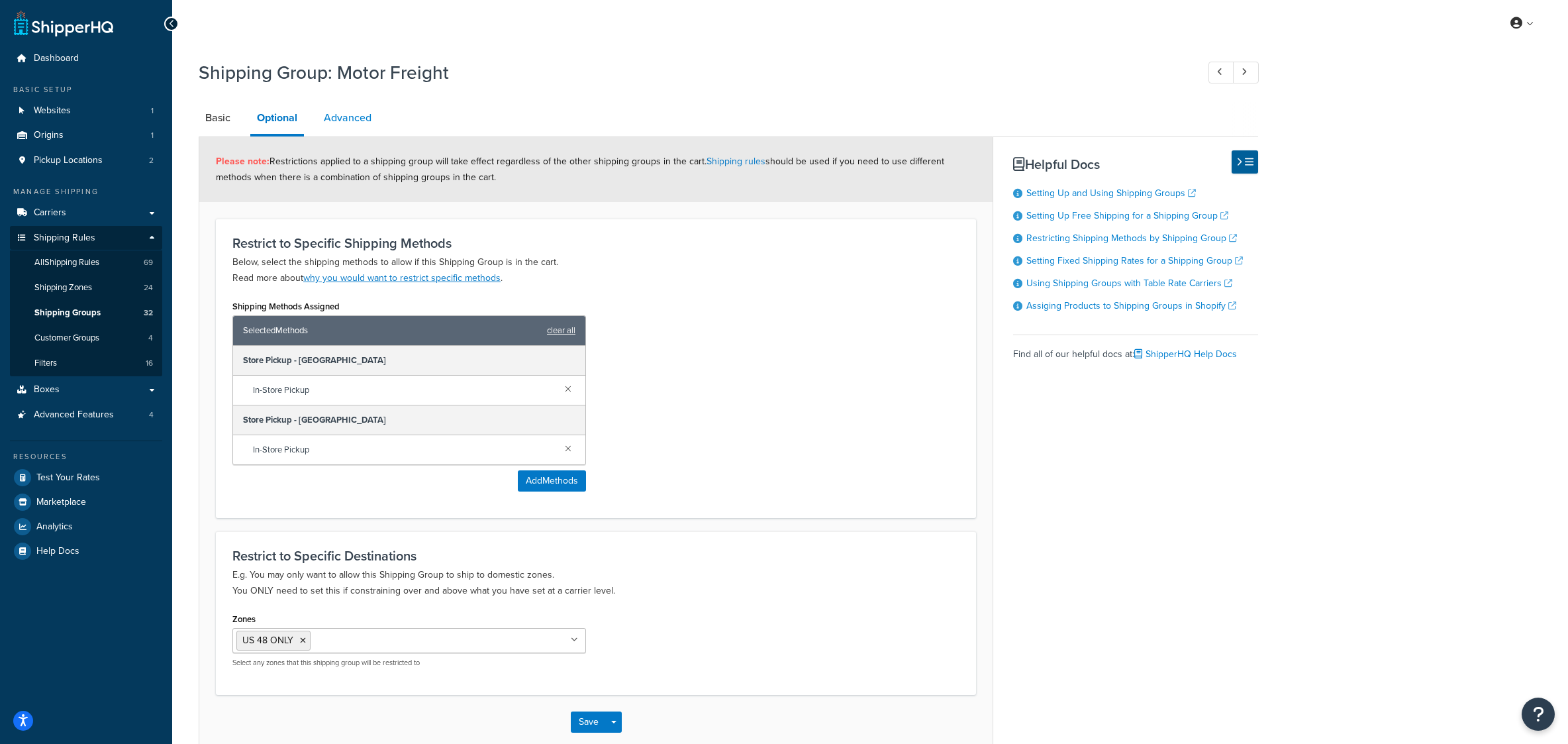
click at [357, 127] on link "Advanced" at bounding box center [348, 118] width 61 height 31
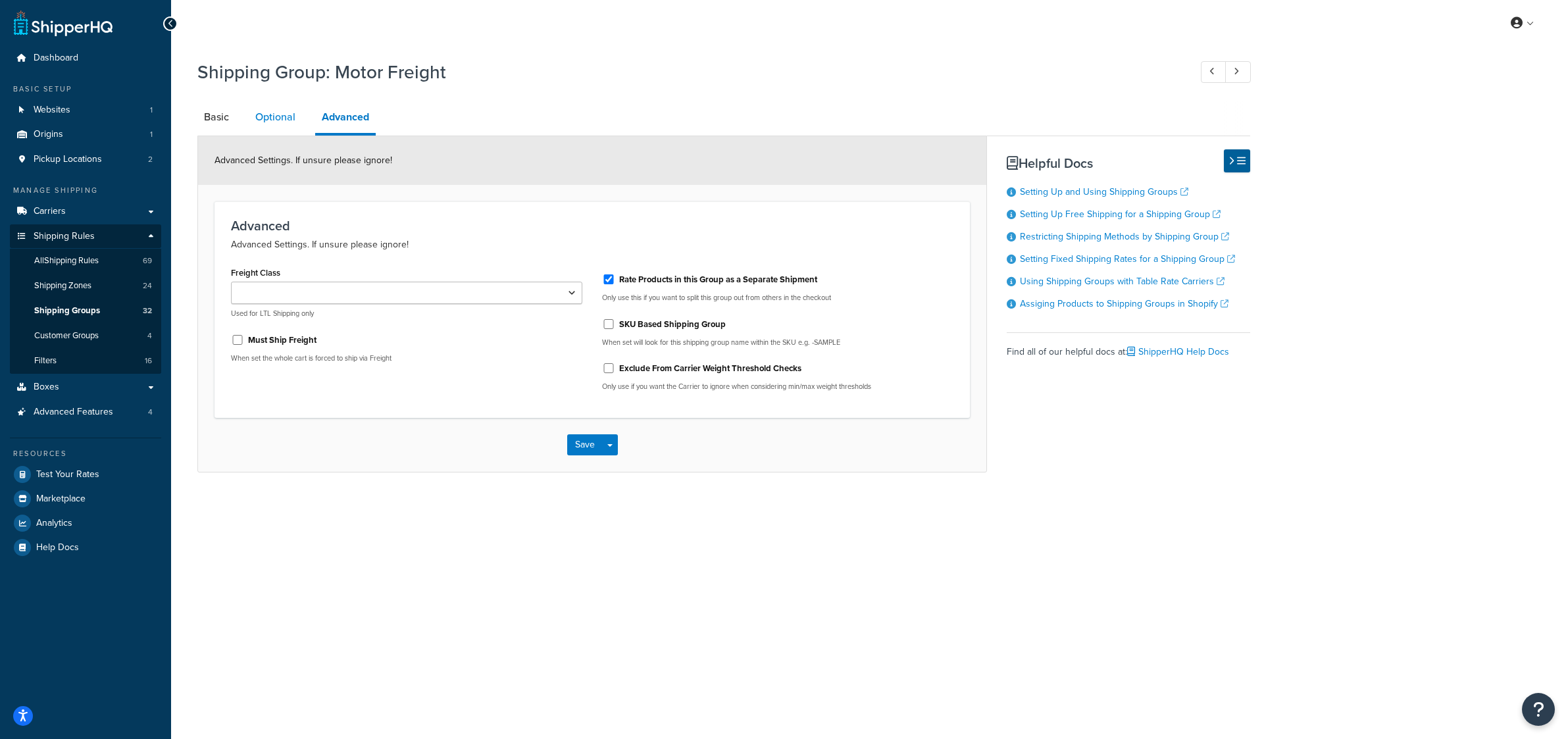
click at [295, 123] on link "Optional" at bounding box center [274, 117] width 53 height 31
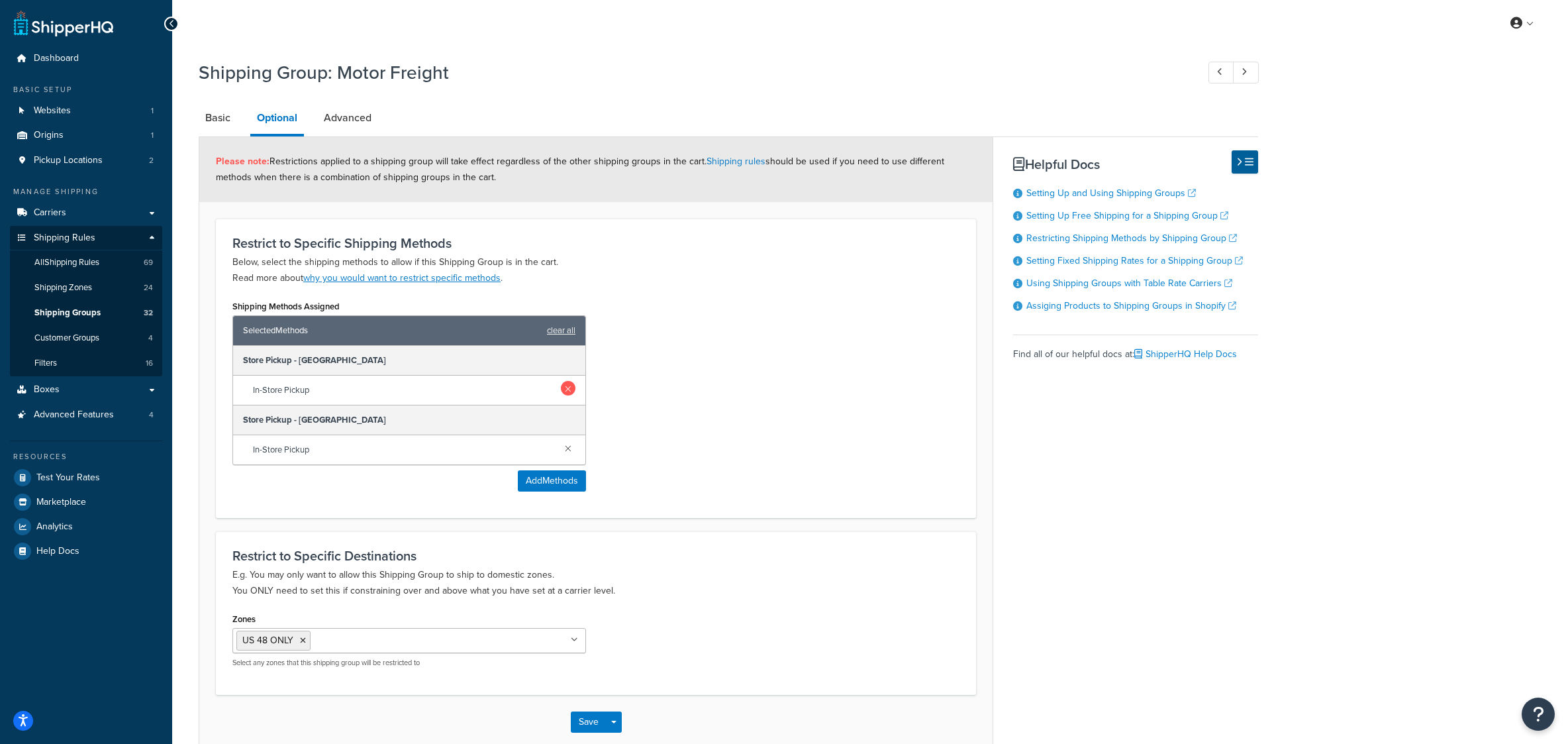
click at [568, 395] on link at bounding box center [568, 388] width 15 height 15
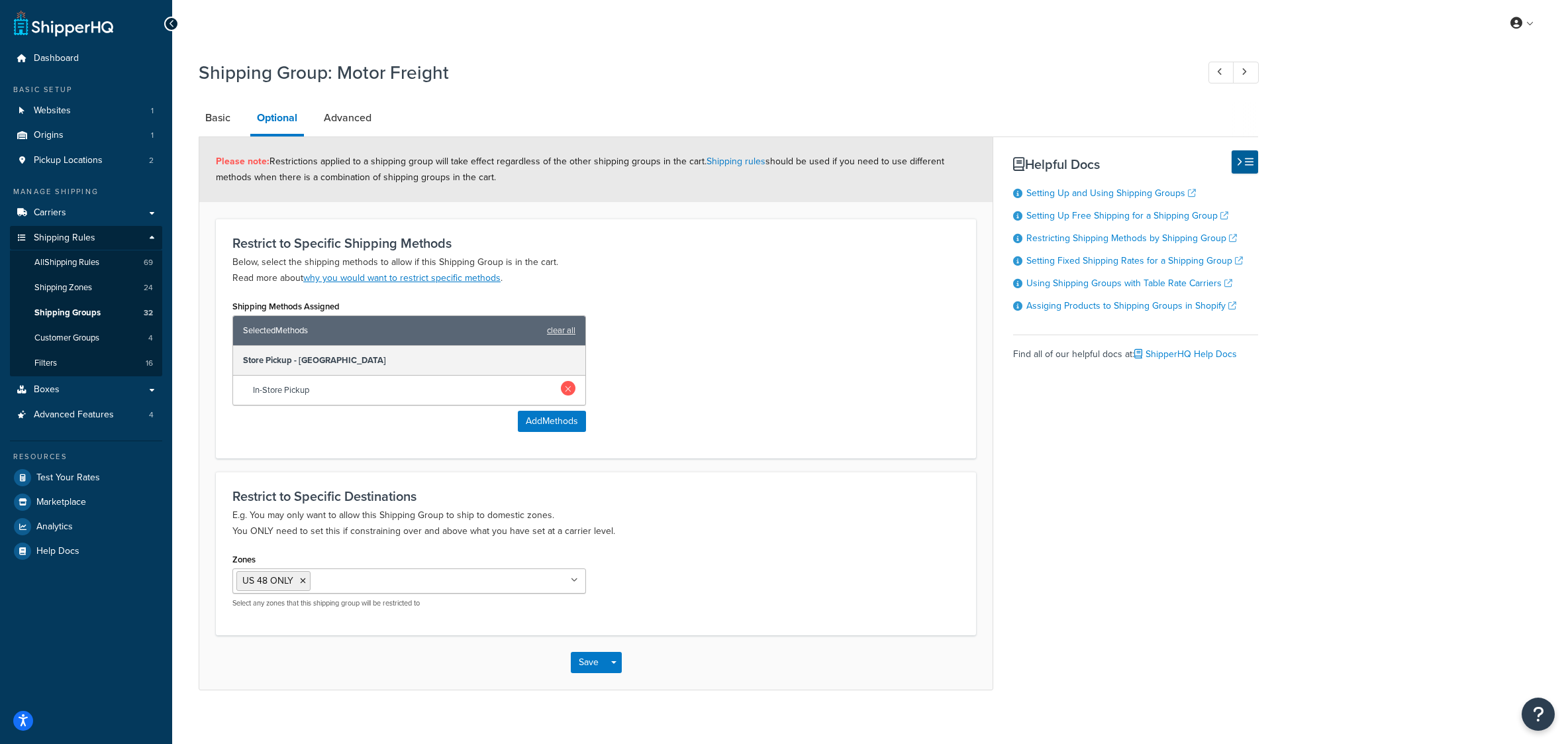
click at [566, 395] on link at bounding box center [568, 388] width 15 height 15
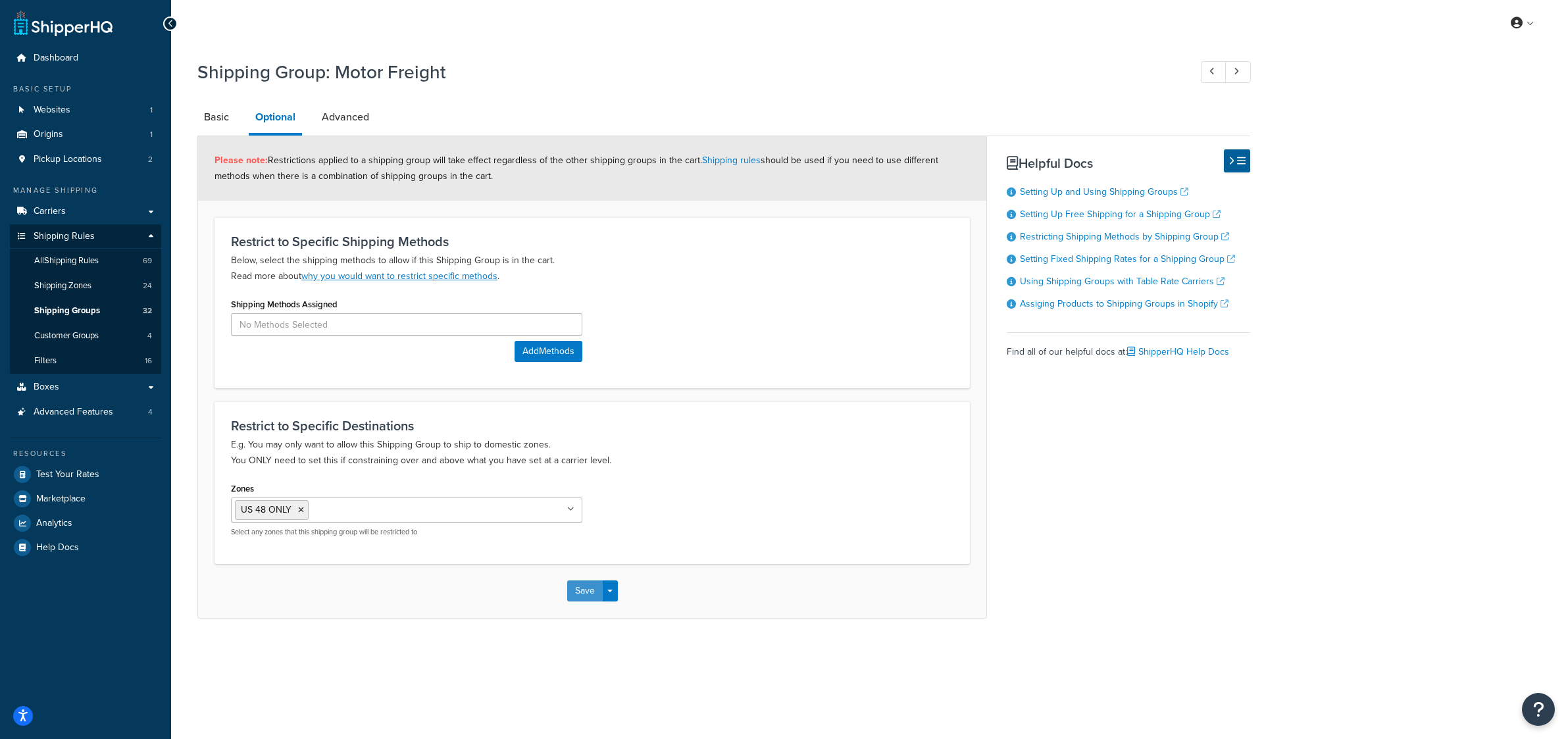
click at [579, 602] on button "Save" at bounding box center [584, 591] width 36 height 21
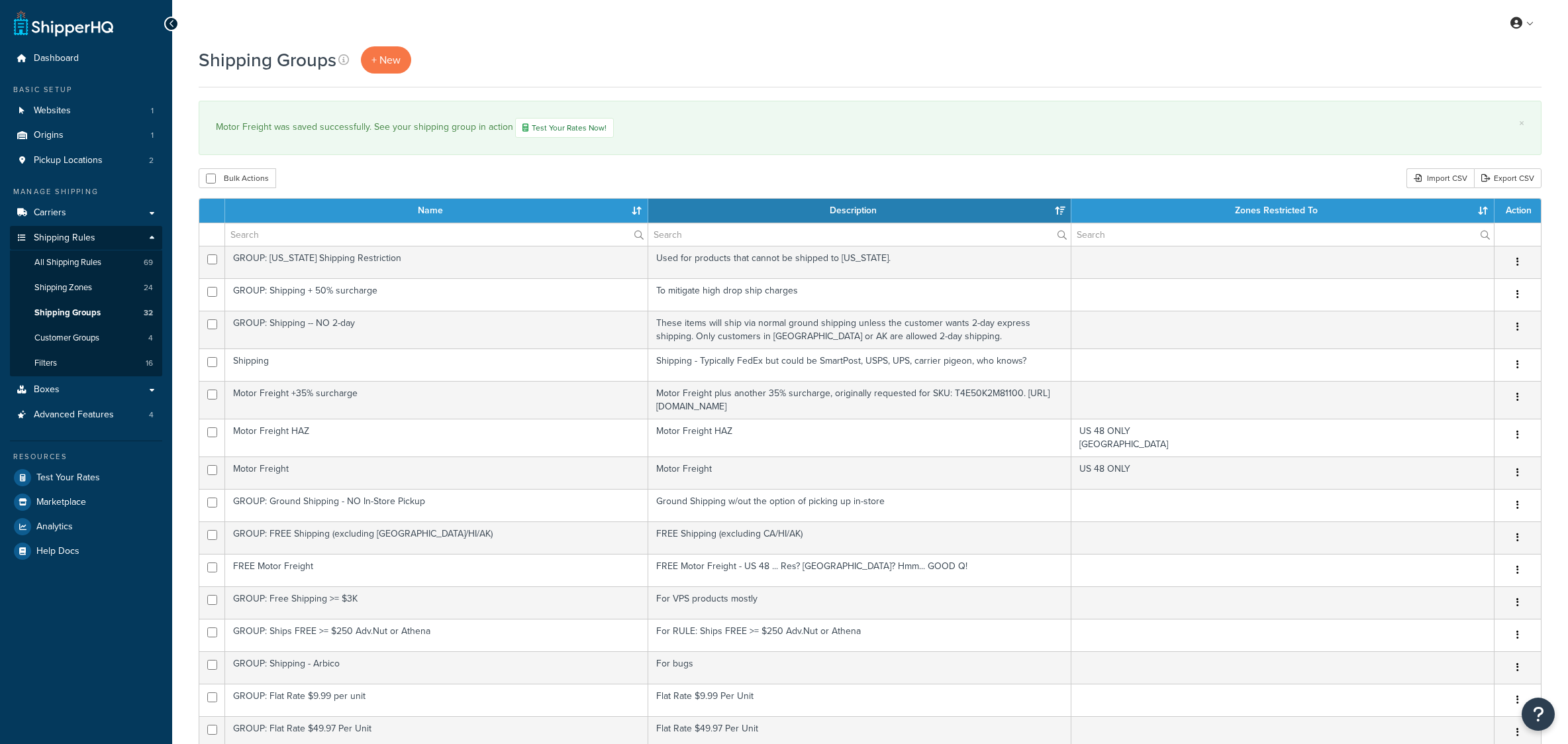
select select "15"
click at [147, 226] on link "Carriers" at bounding box center [86, 213] width 152 height 24
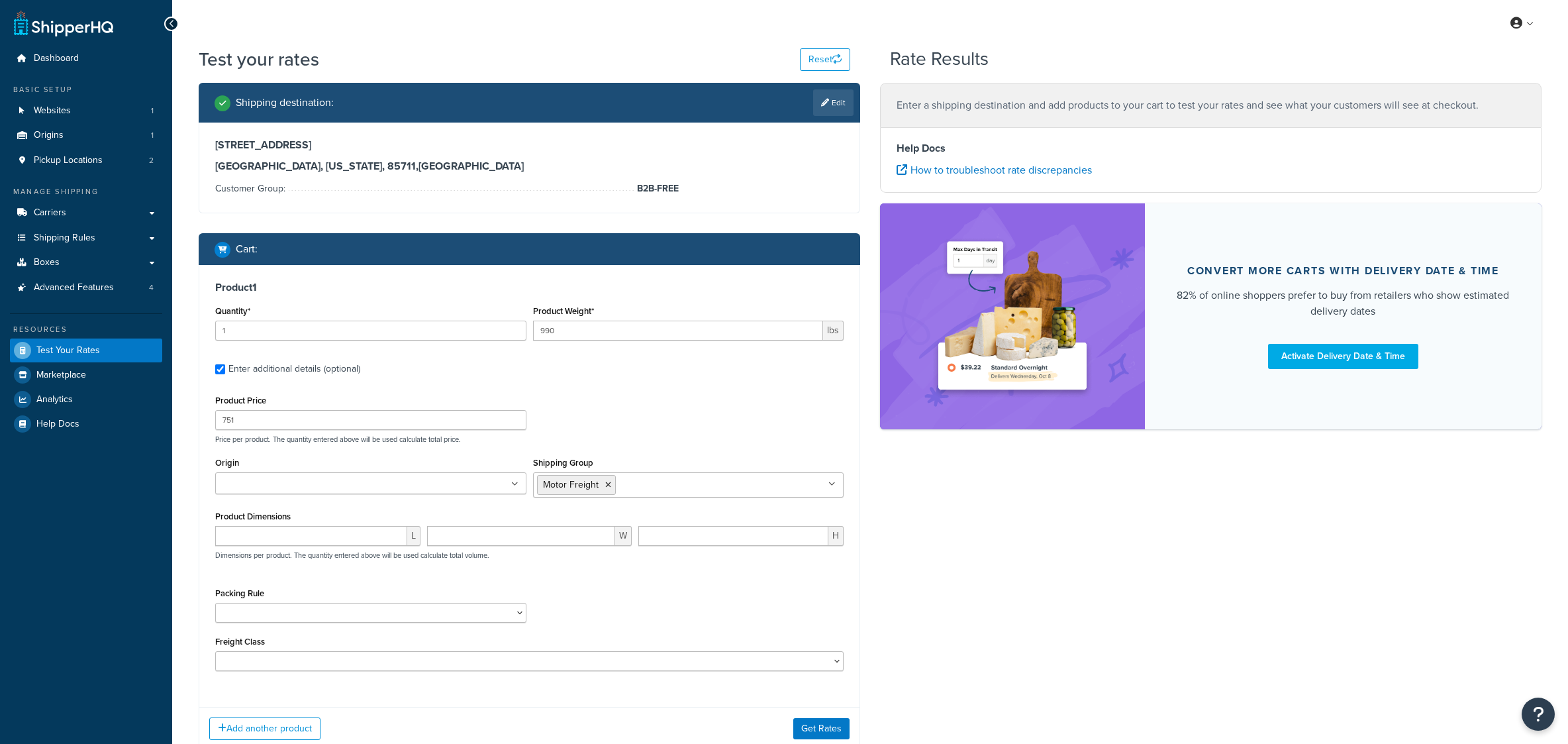
drag, startPoint x: 215, startPoint y: 343, endPoint x: 221, endPoint y: 351, distance: 10.0
click at [218, 340] on div "Quantity* 1" at bounding box center [371, 322] width 311 height 38
drag, startPoint x: 239, startPoint y: 356, endPoint x: 218, endPoint y: 354, distance: 21.1
click at [218, 340] on input "1" at bounding box center [371, 330] width 311 height 20
type input "2"
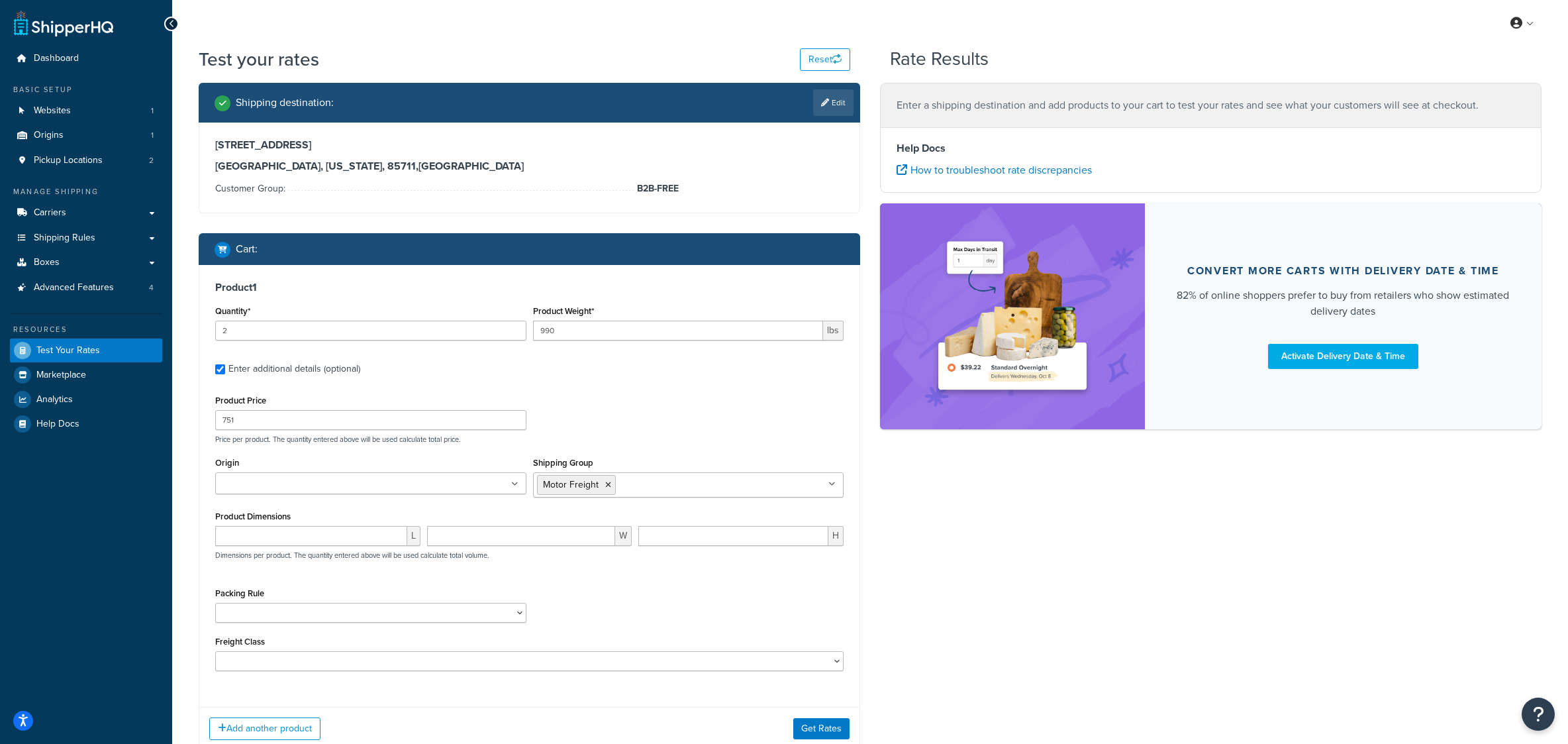
click at [1002, 605] on div "Shipping destination : Edit [STREET_ADDRESS][US_STATE] Customer Group: B2B-FREE…" at bounding box center [870, 427] width 1363 height 688
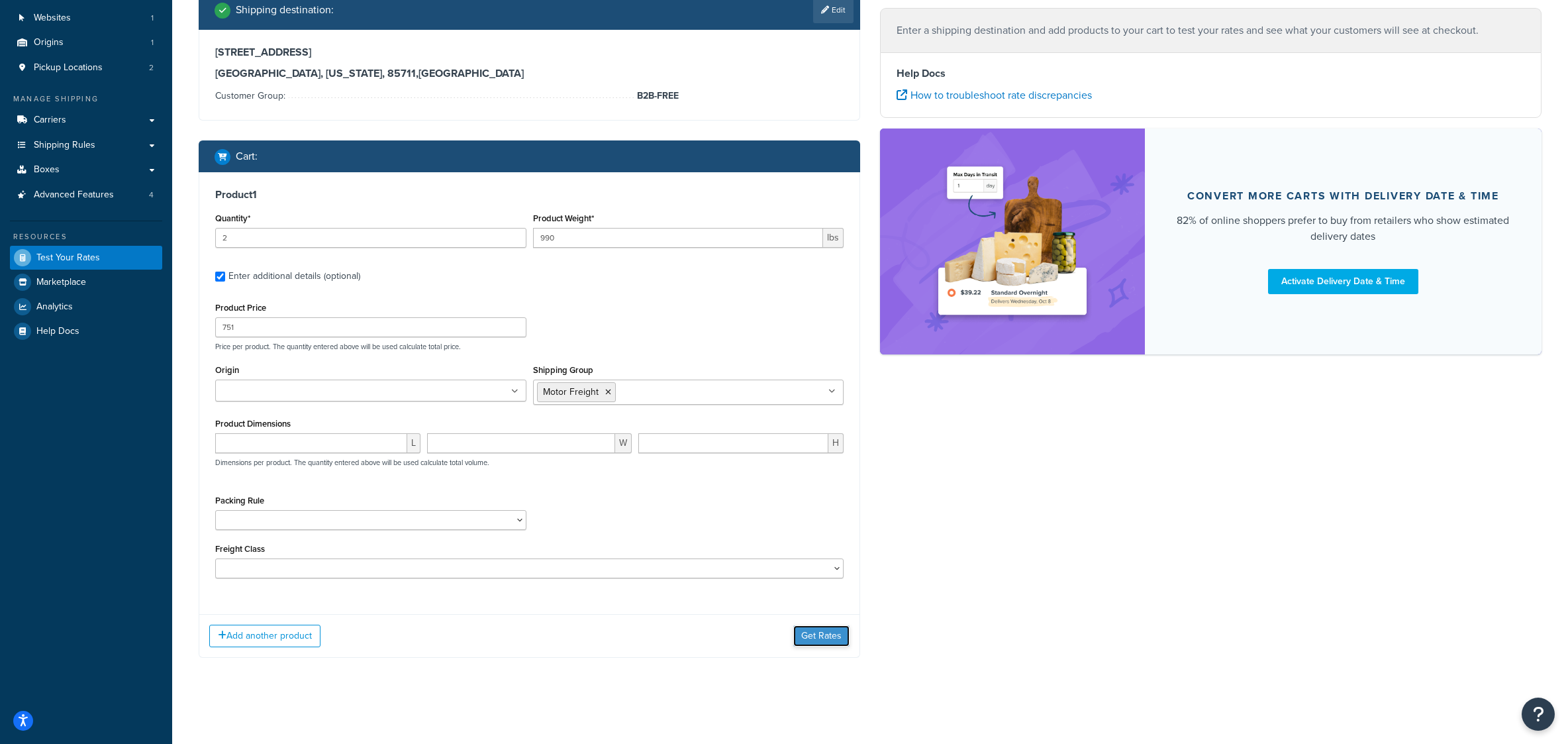
click at [825, 628] on button "Get Rates" at bounding box center [822, 636] width 56 height 21
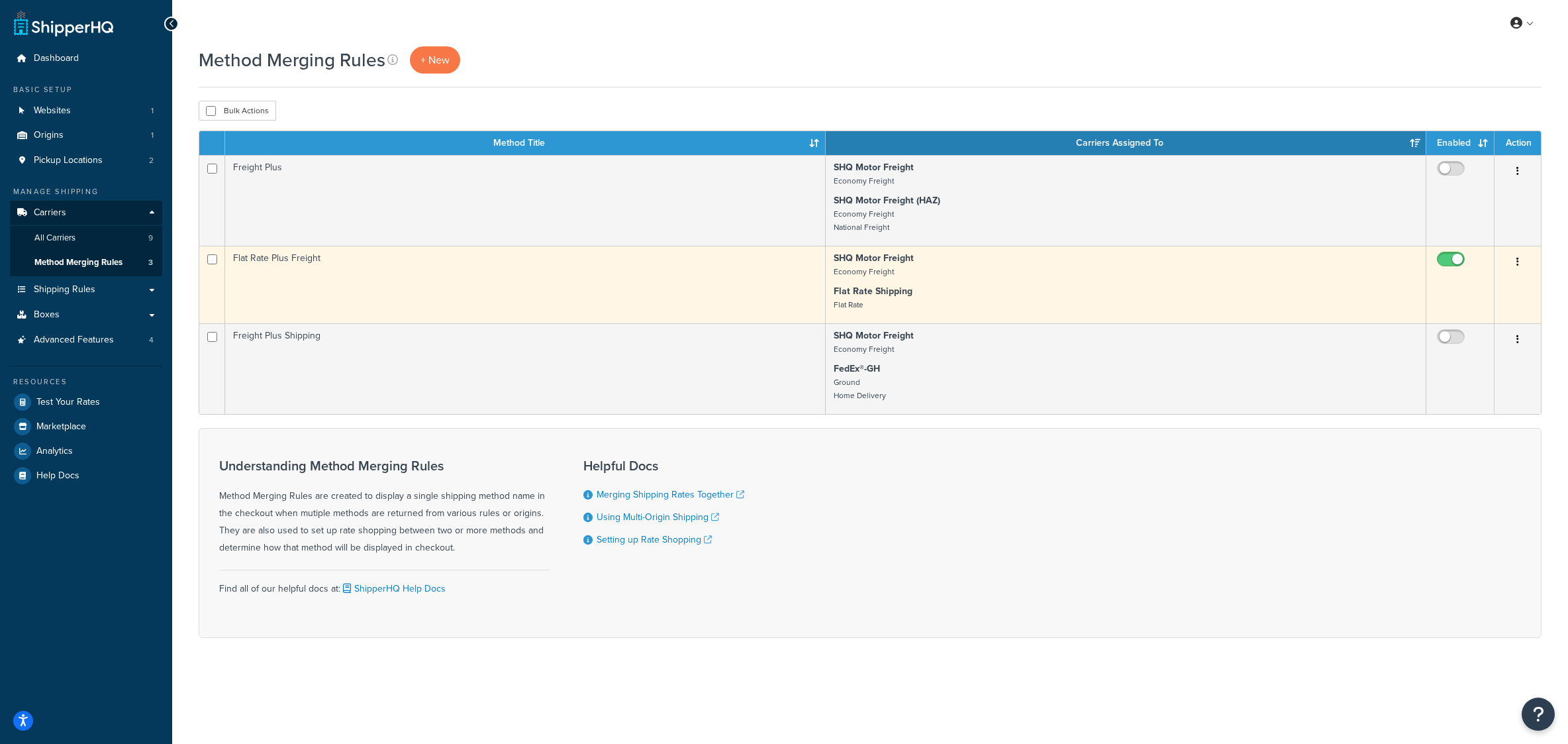
click at [1453, 271] on input "checkbox" at bounding box center [1453, 262] width 37 height 17
checkbox input "false"
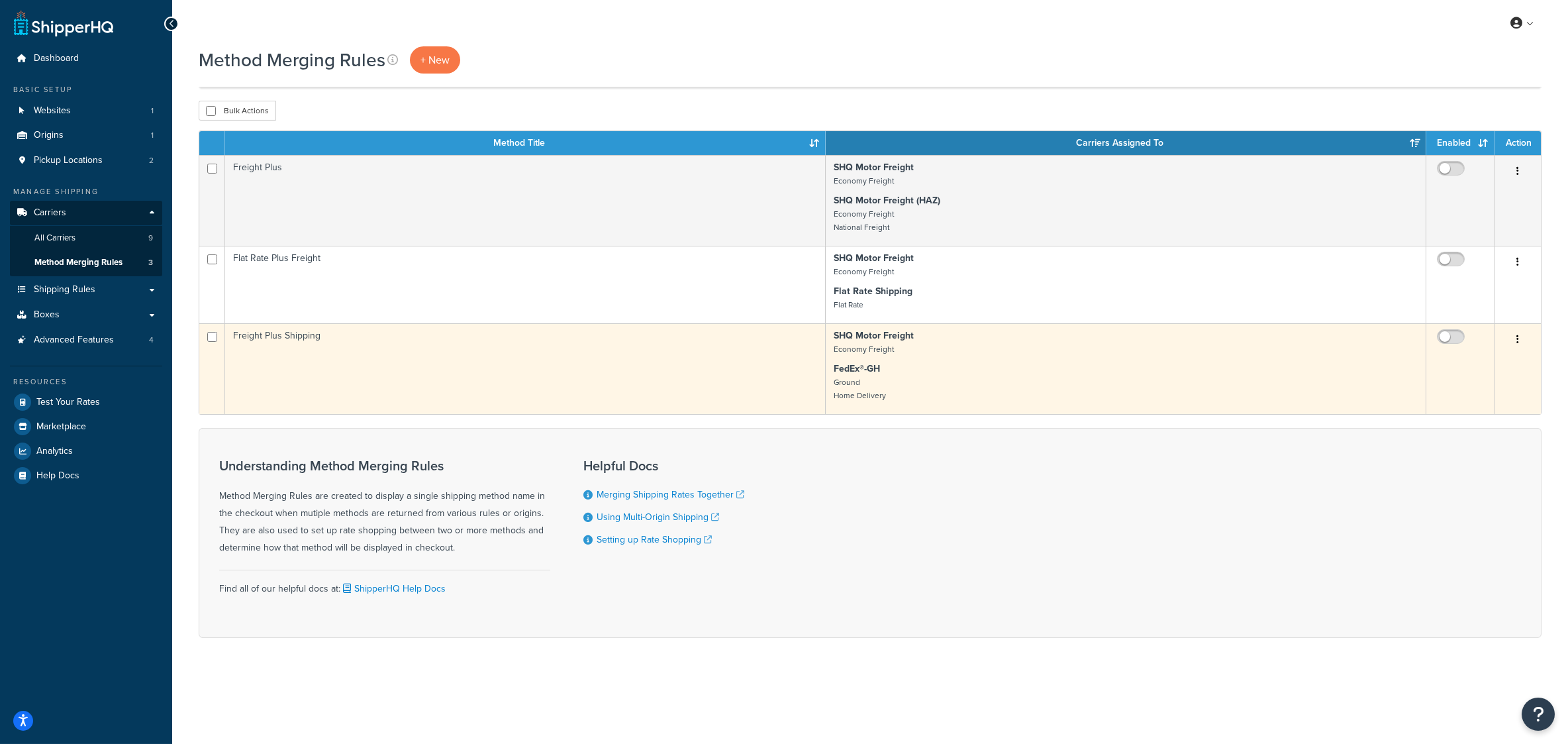
scroll to position [65, 0]
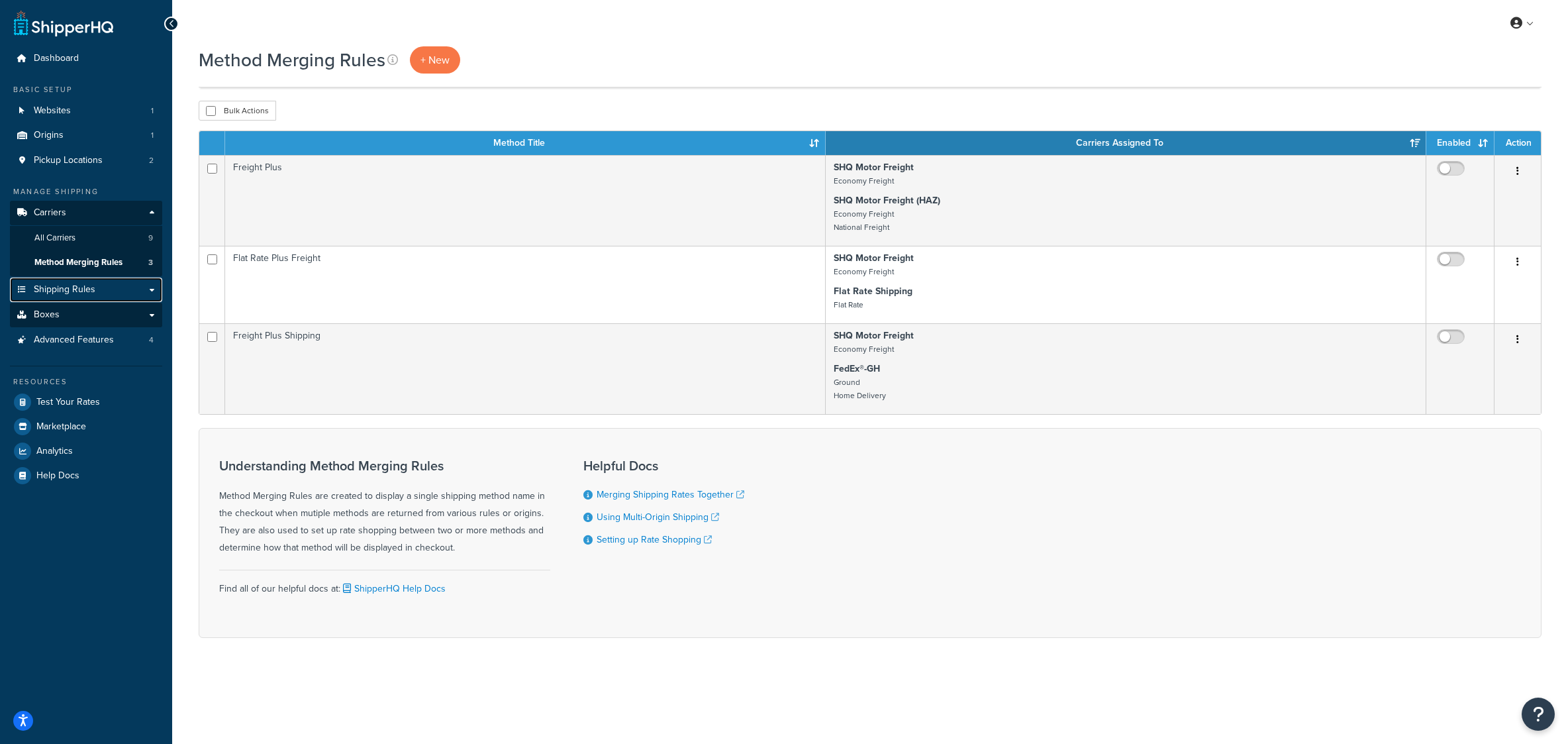
click at [80, 284] on span "Shipping Rules" at bounding box center [65, 289] width 61 height 11
click at [149, 277] on link "Shipping Rules" at bounding box center [86, 289] width 152 height 24
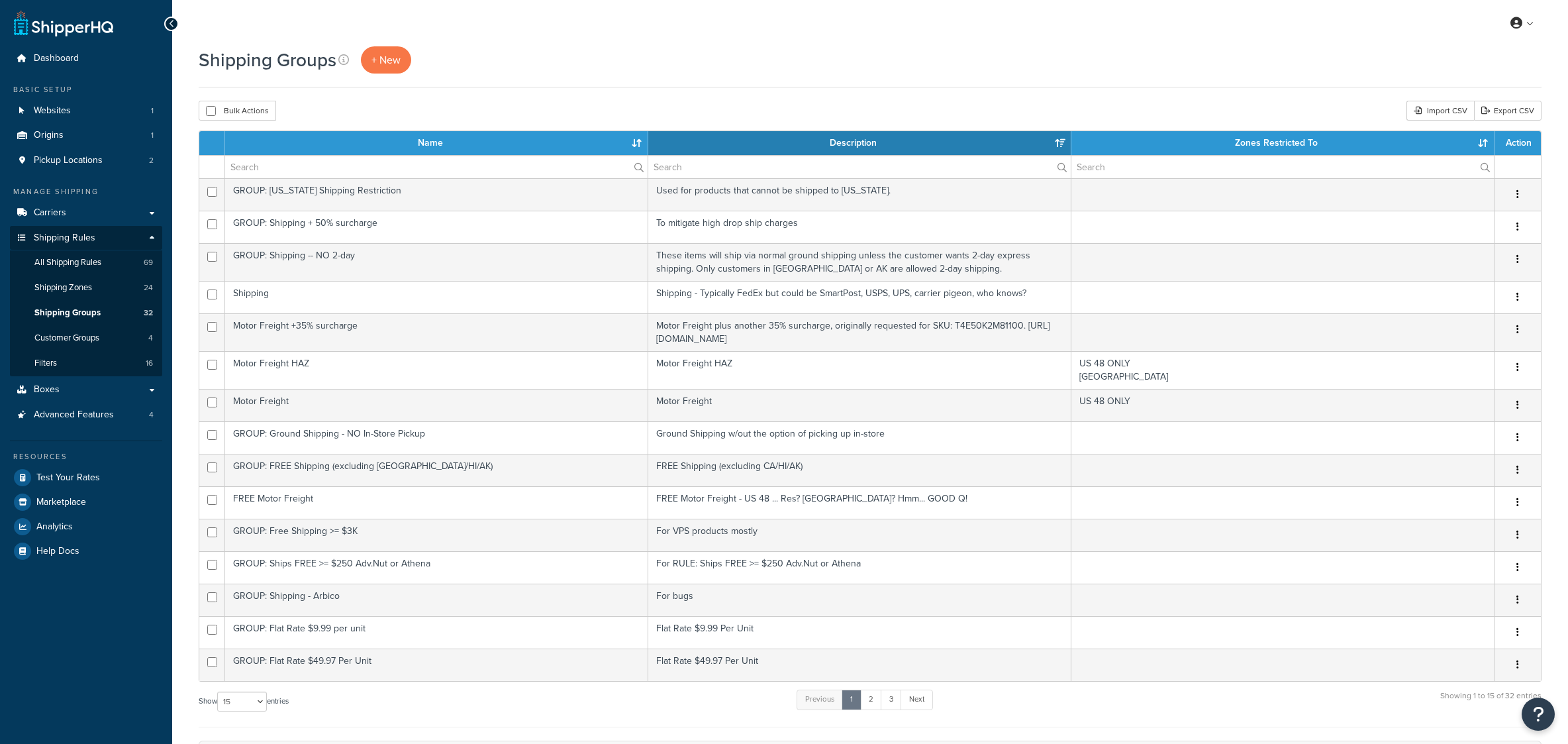
select select "15"
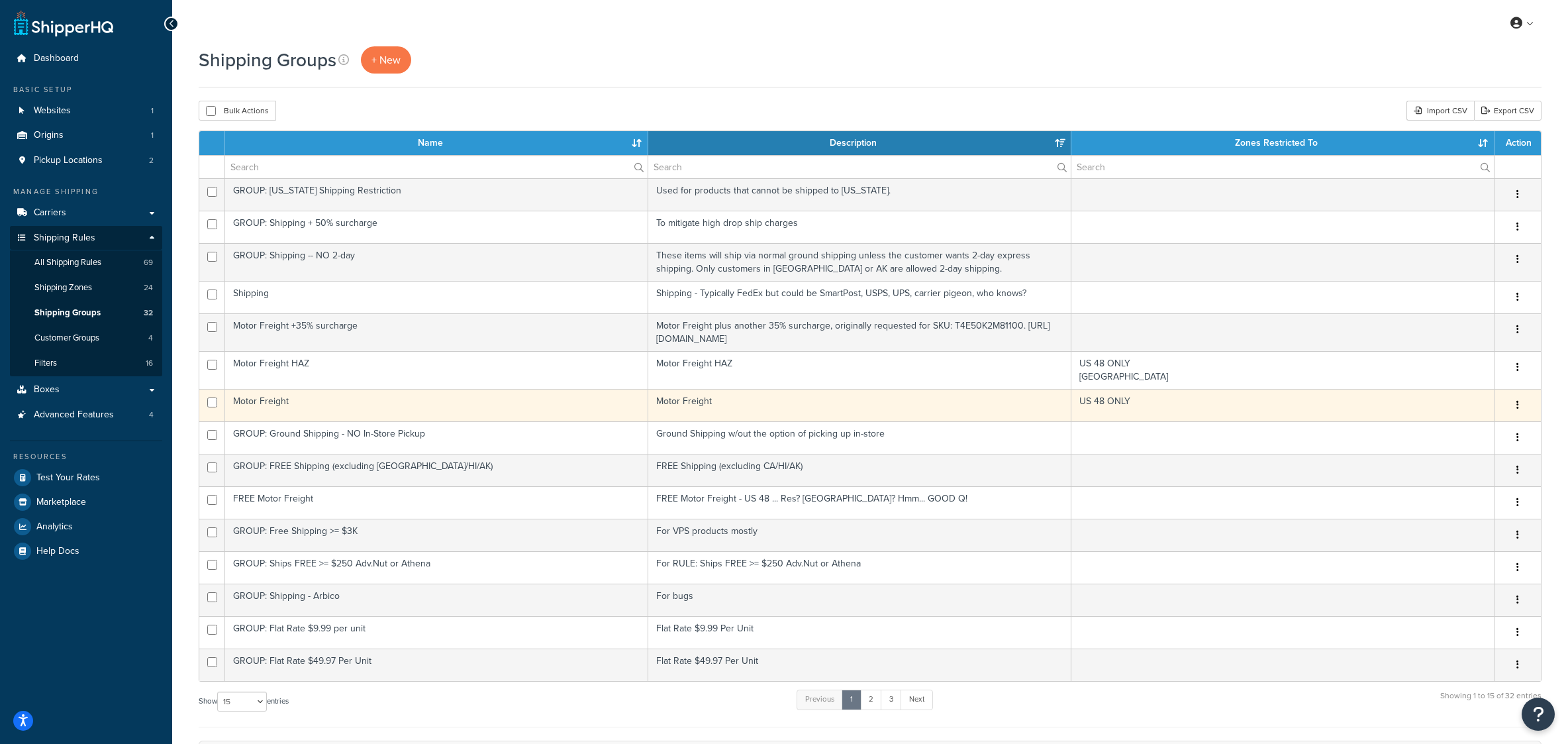
click at [417, 421] on td "Motor Freight" at bounding box center [437, 405] width 423 height 32
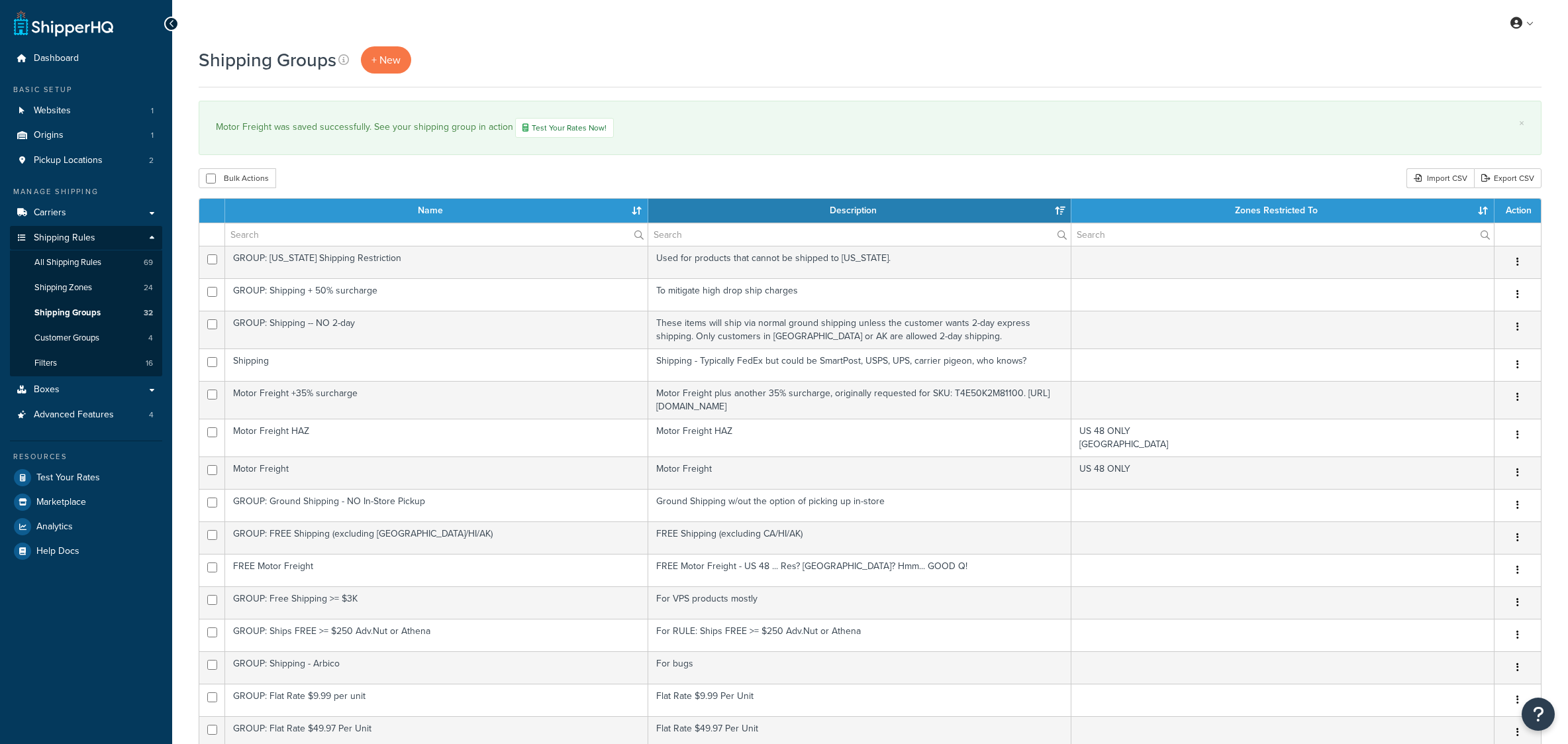
select select "15"
